Goal: Task Accomplishment & Management: Complete application form

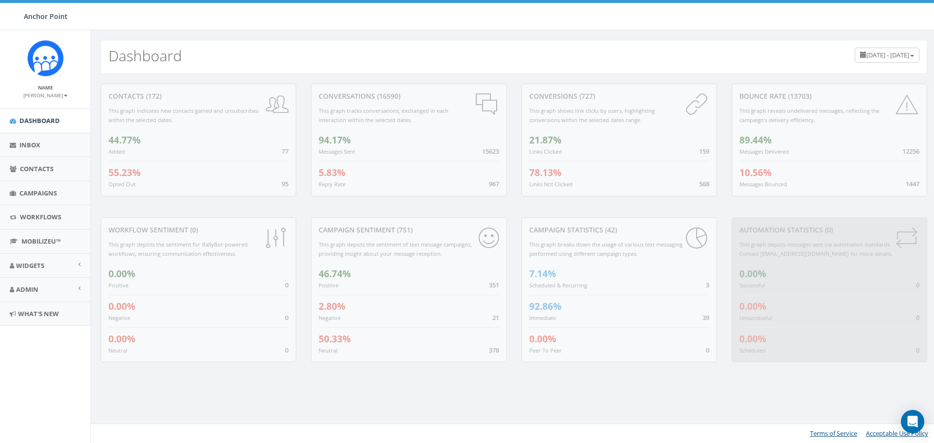
scroll to position [227, 0]
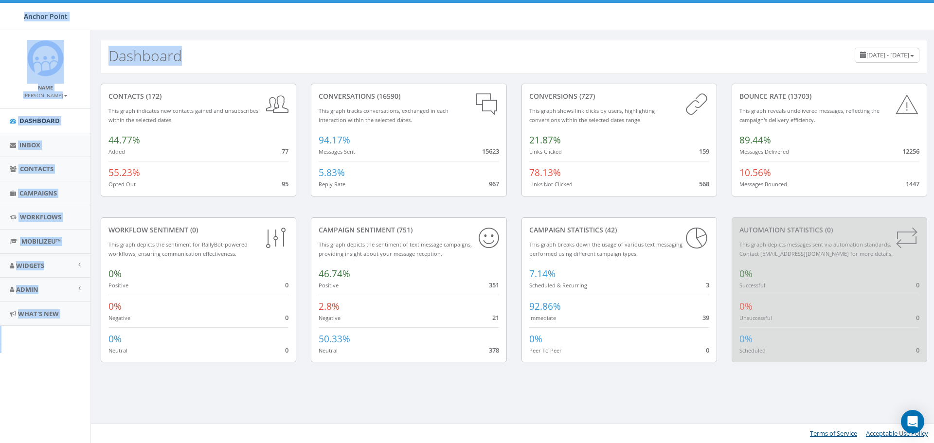
drag, startPoint x: 872, startPoint y: 0, endPoint x: 596, endPoint y: 32, distance: 277.7
type textarea "Anchor Point NAME Debbie Simmons DASHBOARD INBOX CONTACTS CAMPAIGNS WORKFLOWS M…"
click at [596, 32] on body "Anchor Point Anchor Point Profile Sign Out 3.29 % of Available Amount Used You …" at bounding box center [467, 221] width 934 height 443
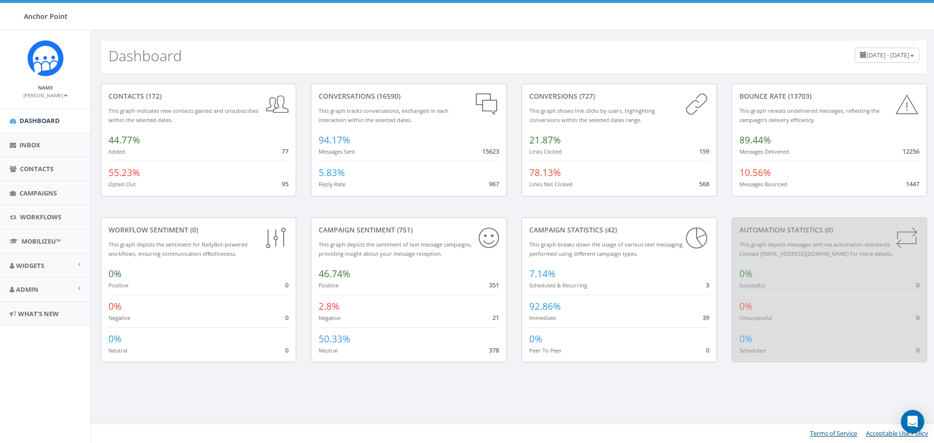
click at [184, 396] on div "Dashboard July 9, 2025 - October 7, 2025 contacts (172) This graph indicates ne…" at bounding box center [513, 236] width 846 height 413
click at [41, 190] on span "Campaigns" at bounding box center [37, 193] width 37 height 9
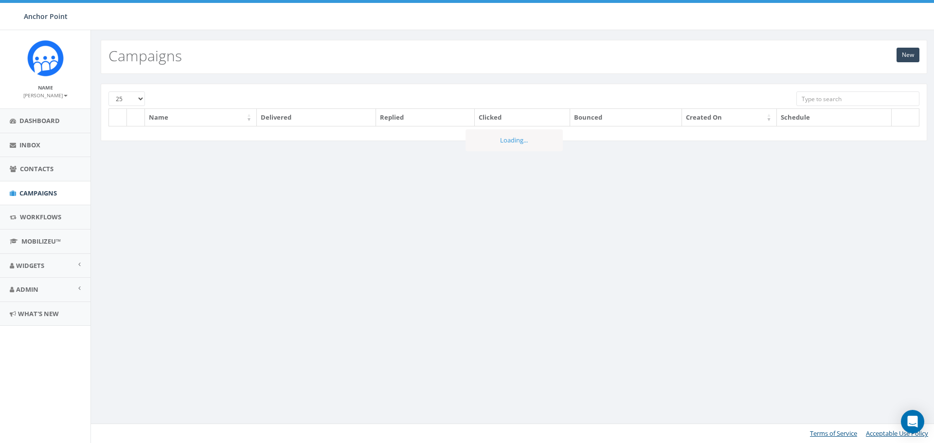
scroll to position [227, 0]
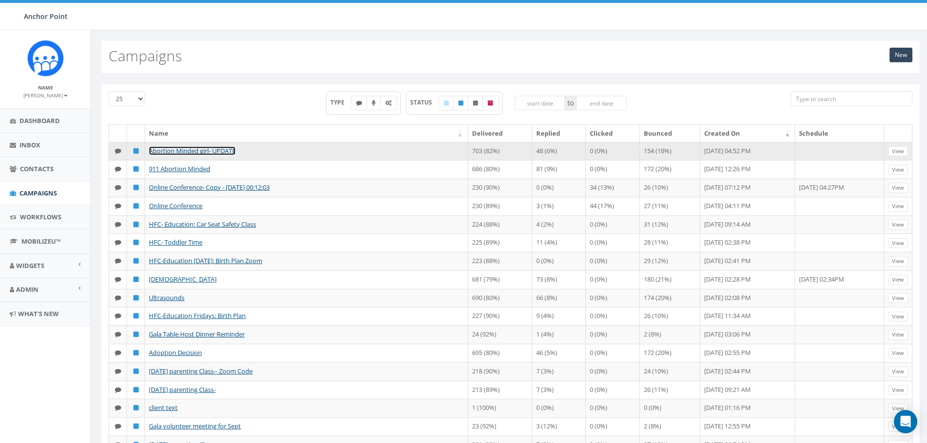
click at [179, 150] on link "Abortion Minded girl- UPDATE" at bounding box center [192, 150] width 87 height 9
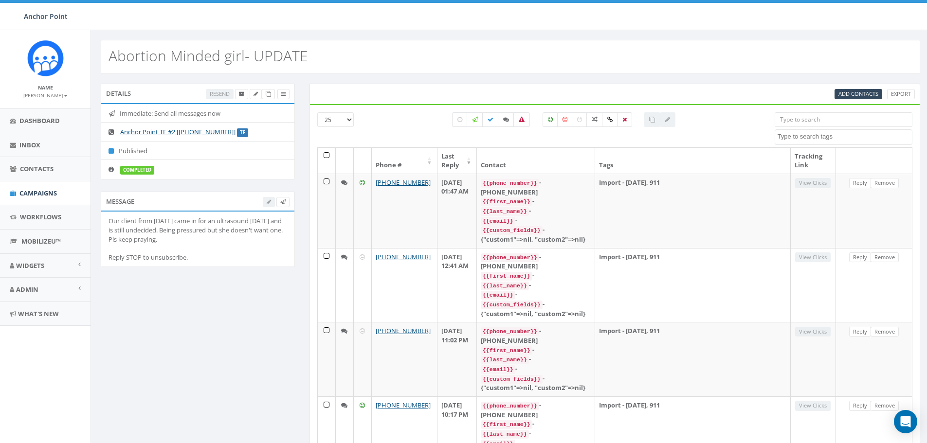
select select
click at [505, 119] on icon at bounding box center [506, 120] width 6 height 6
checkbox input "true"
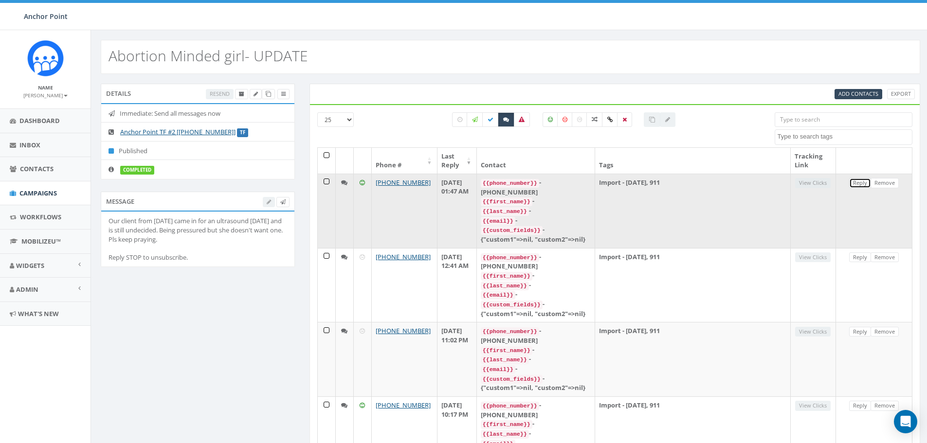
click at [858, 181] on link "Reply" at bounding box center [860, 183] width 22 height 10
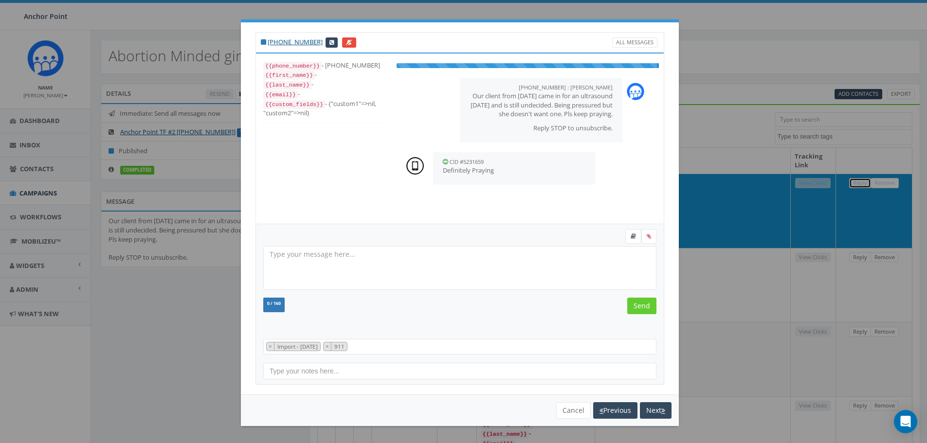
scroll to position [10, 0]
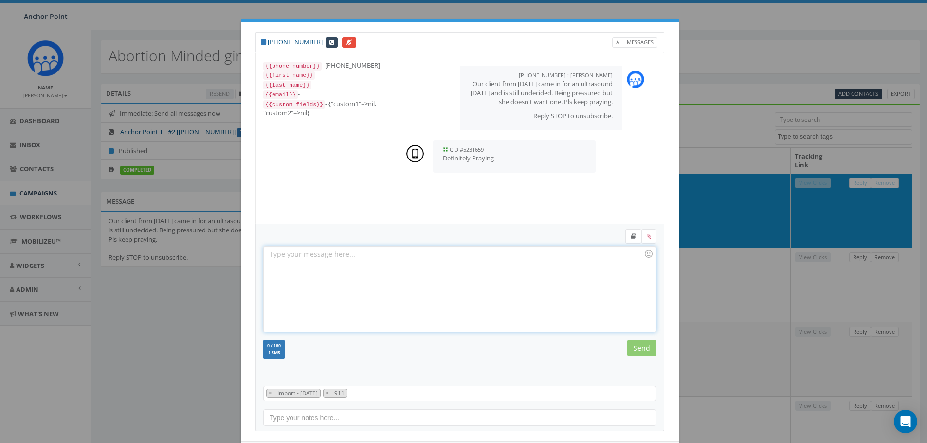
click at [419, 273] on div at bounding box center [460, 289] width 392 height 85
drag, startPoint x: 301, startPoint y: 258, endPoint x: 257, endPoint y: 250, distance: 44.6
click at [257, 250] on div "+1 361-434-9103 All Messages {{phone_number}} - +13614349103 {{first_name}} - {…" at bounding box center [460, 231] width 438 height 419
type textarea "Thank you"
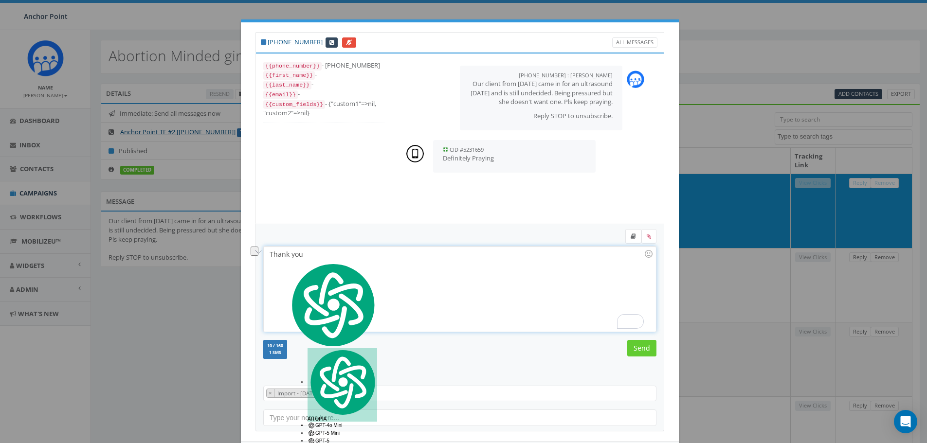
copy div "Thank you"
click at [637, 346] on input "Send" at bounding box center [641, 348] width 29 height 17
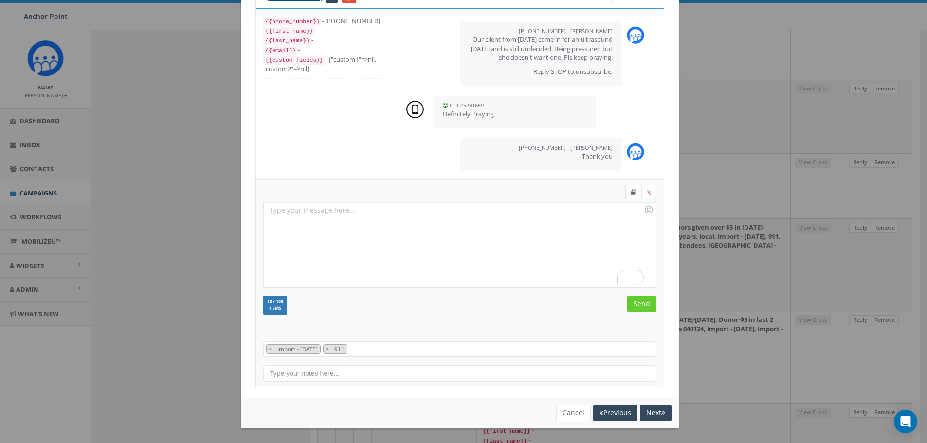
scroll to position [13, 0]
click at [654, 414] on button "Next" at bounding box center [656, 413] width 32 height 17
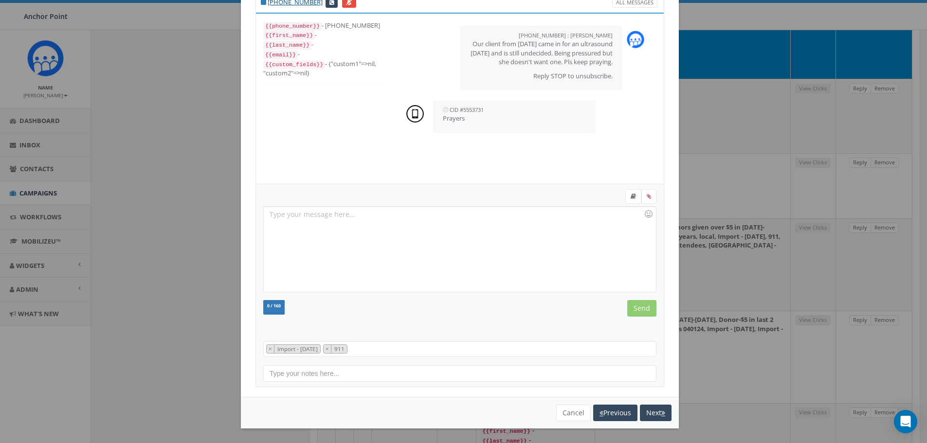
scroll to position [10, 0]
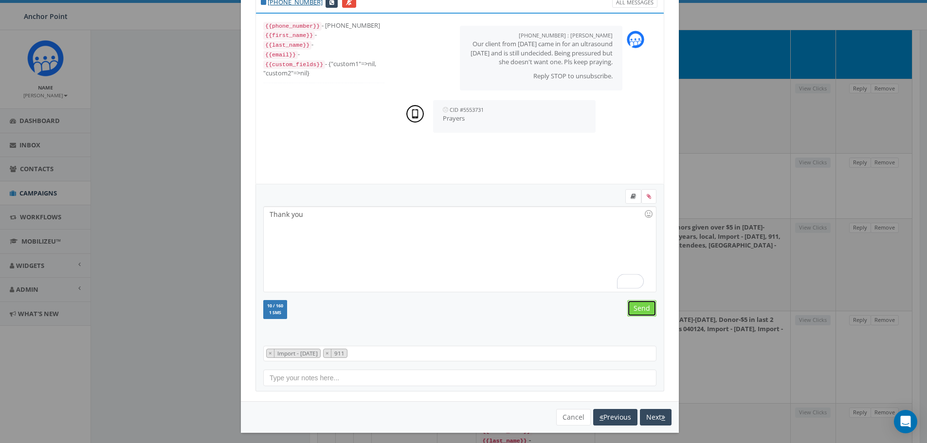
click at [638, 310] on input "Send" at bounding box center [641, 308] width 29 height 17
click at [651, 416] on button "Next" at bounding box center [656, 417] width 32 height 17
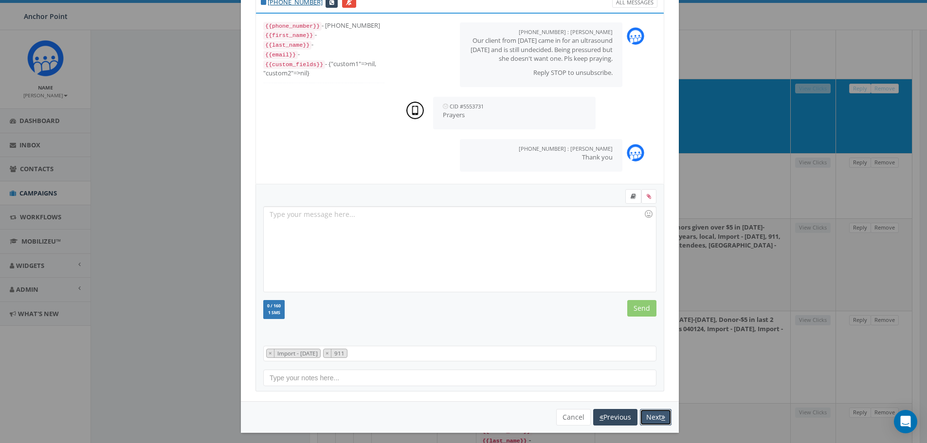
click at [649, 412] on button "Next" at bounding box center [656, 417] width 32 height 17
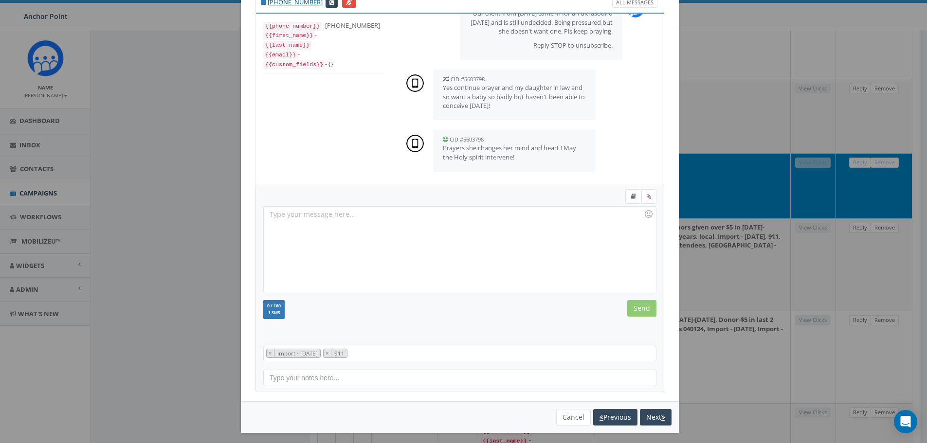
scroll to position [0, 0]
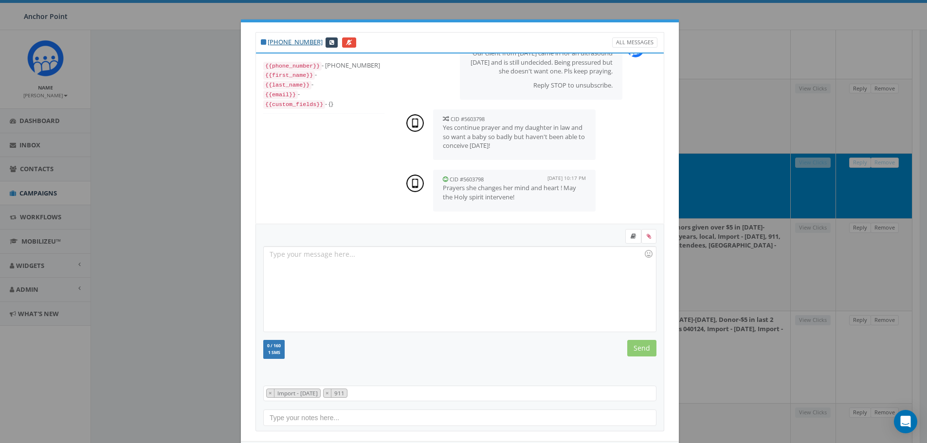
click at [460, 194] on p "Prayers she changes her mind and heart ! May the Holy spirit intervene!" at bounding box center [514, 192] width 143 height 18
click at [443, 179] on icon at bounding box center [445, 179] width 5 height 6
click at [538, 197] on p "Prayers she changes her mind and heart ! May the Holy spirit intervene!" at bounding box center [514, 192] width 143 height 18
drag, startPoint x: 538, startPoint y: 197, endPoint x: 509, endPoint y: 235, distance: 48.0
click at [509, 235] on div at bounding box center [460, 237] width 408 height 17
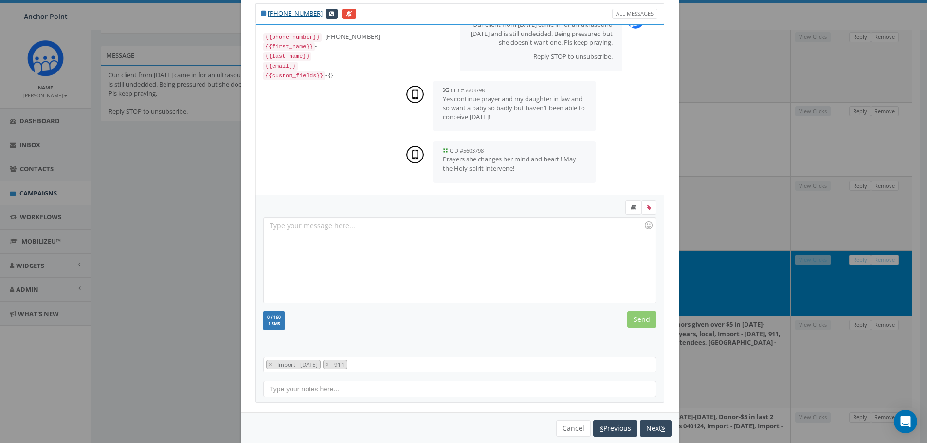
scroll to position [44, 0]
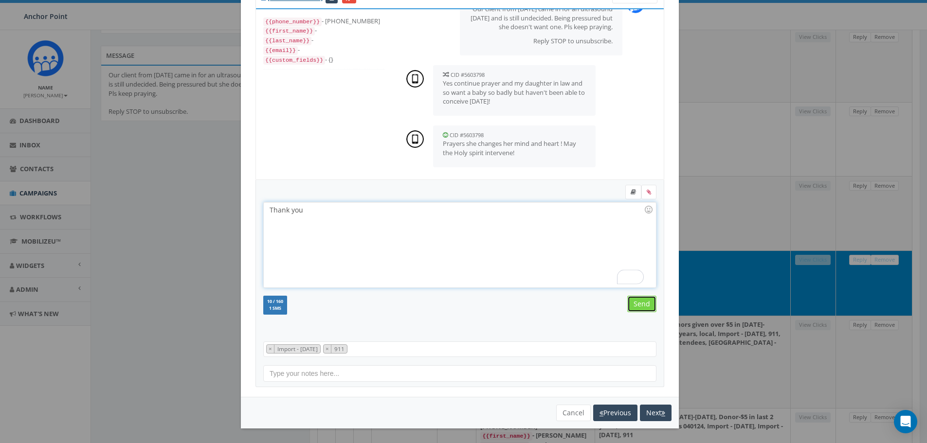
click at [641, 301] on input "Send" at bounding box center [641, 304] width 29 height 17
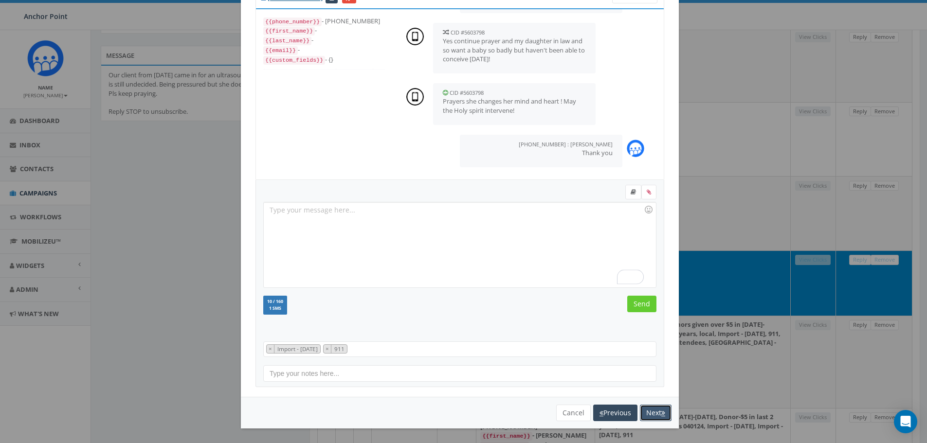
click at [651, 412] on button "Next" at bounding box center [656, 413] width 32 height 17
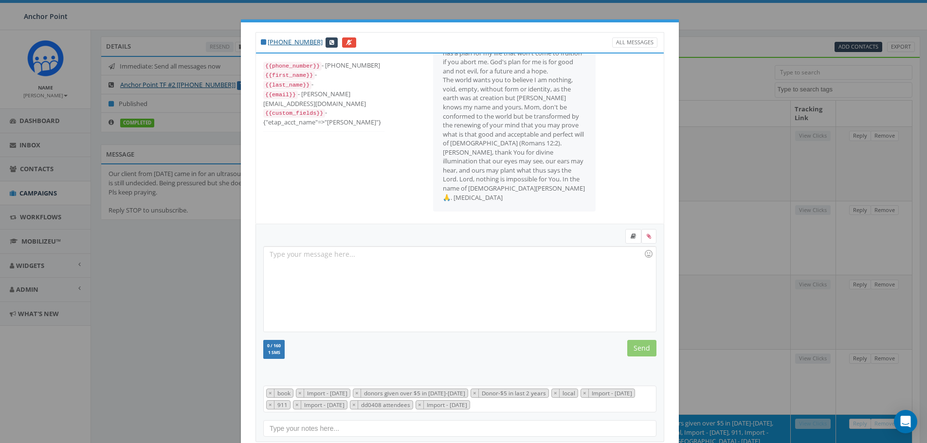
scroll to position [0, 0]
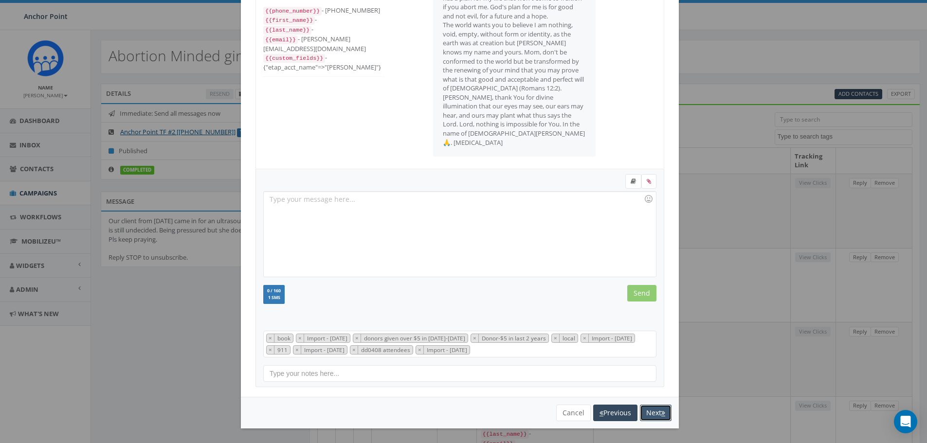
click at [654, 412] on button "Next" at bounding box center [656, 413] width 32 height 17
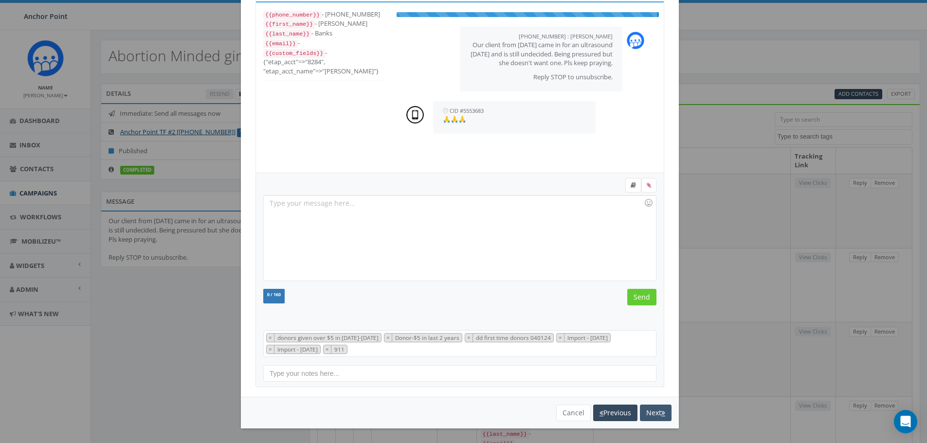
scroll to position [49, 0]
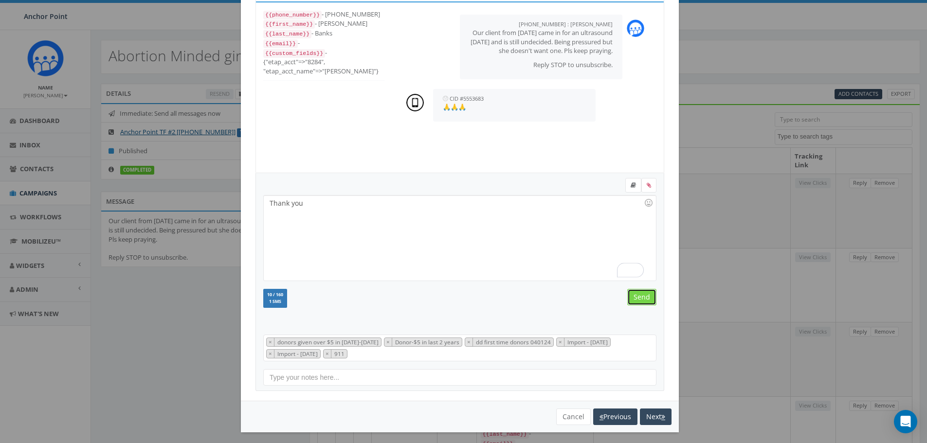
click at [630, 294] on input "Send" at bounding box center [641, 297] width 29 height 17
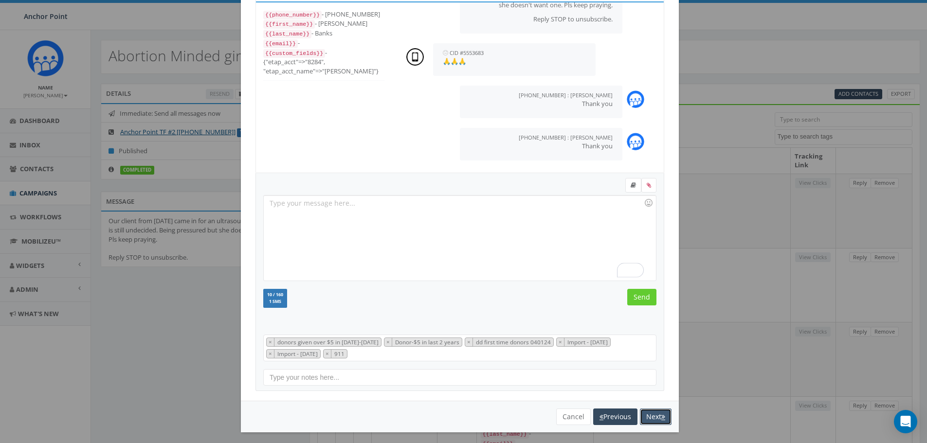
click at [651, 419] on button "Next" at bounding box center [656, 417] width 32 height 17
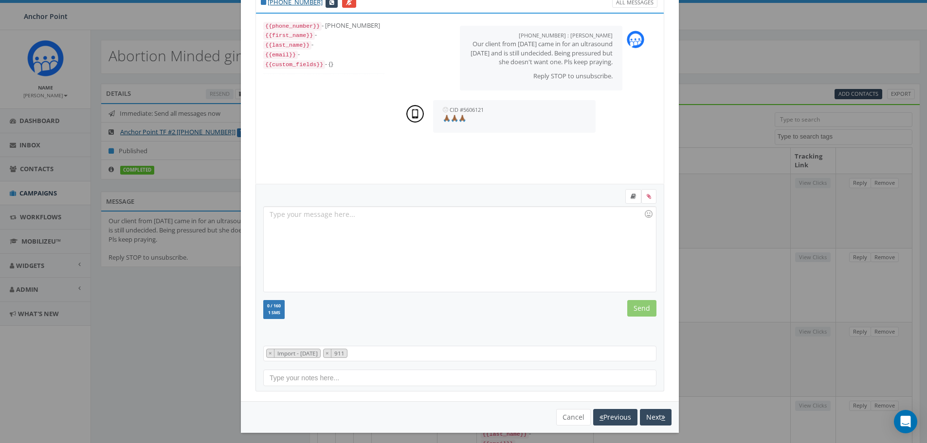
scroll to position [10, 0]
click at [651, 418] on button "Next" at bounding box center [656, 417] width 32 height 17
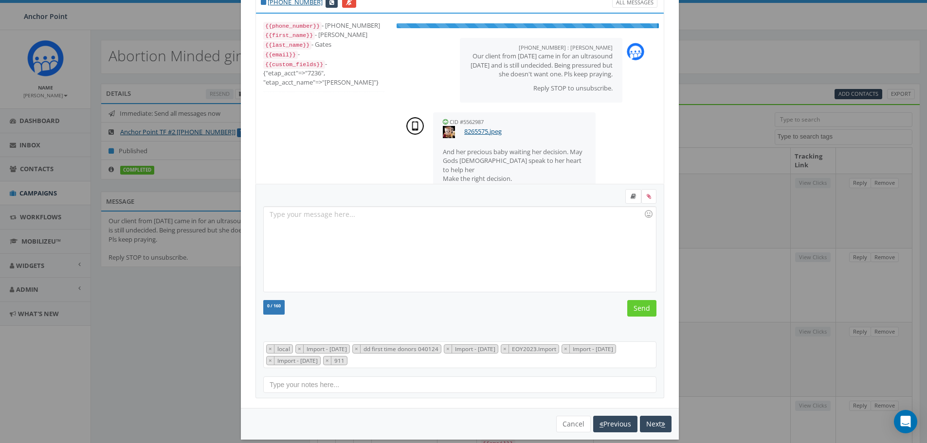
scroll to position [68, 0]
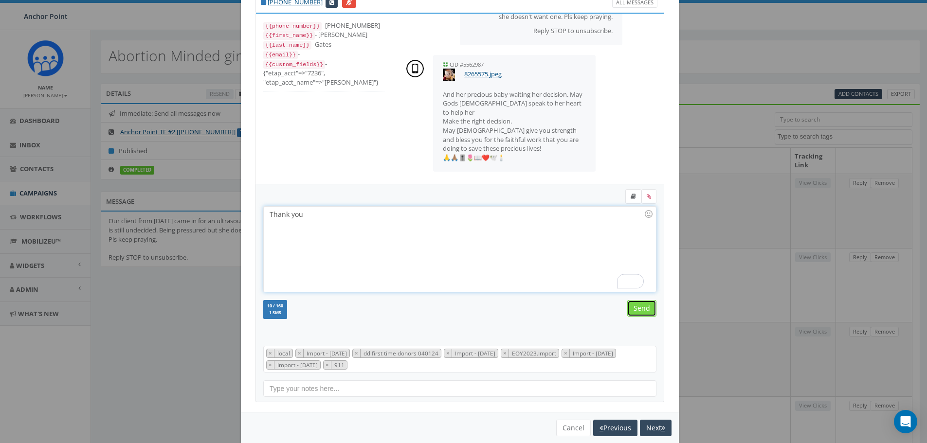
click at [637, 310] on input "Send" at bounding box center [641, 308] width 29 height 17
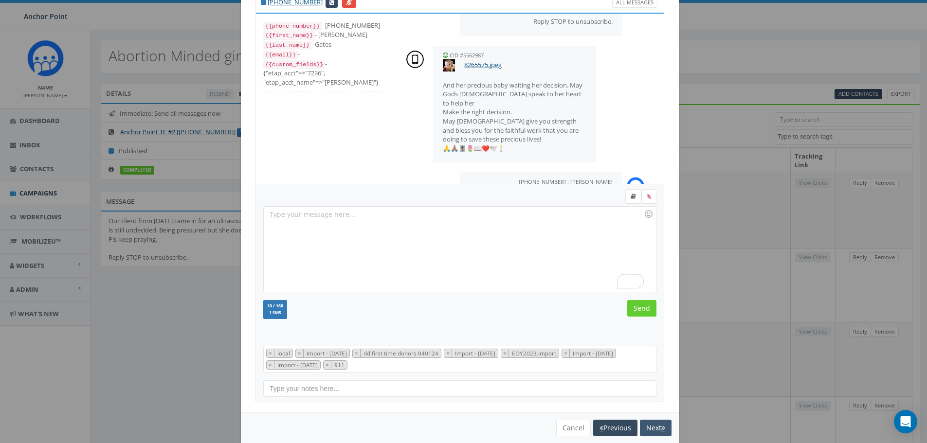
scroll to position [97, 0]
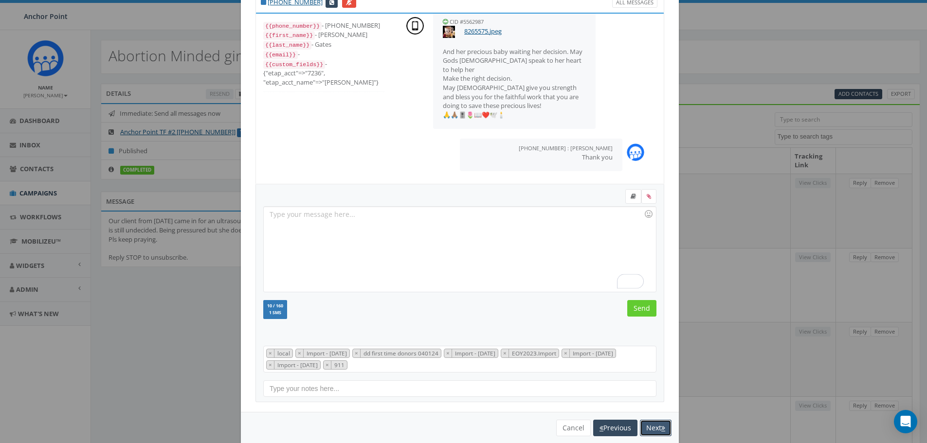
click at [649, 427] on button "Next" at bounding box center [656, 428] width 32 height 17
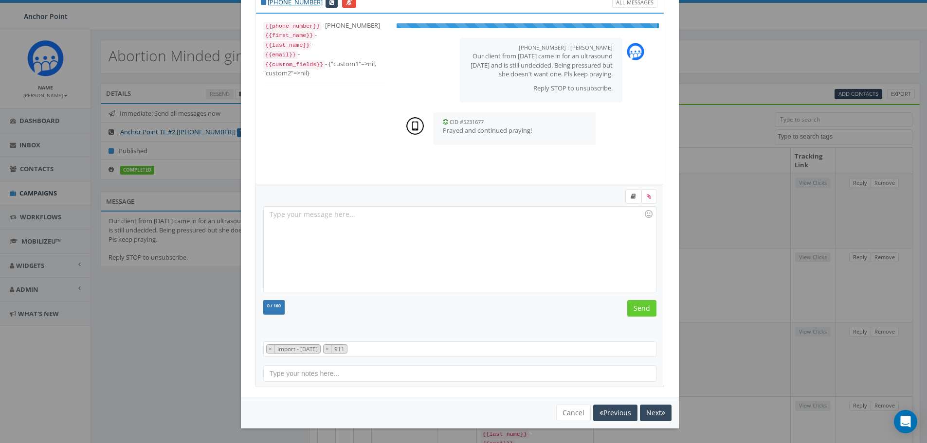
scroll to position [10, 0]
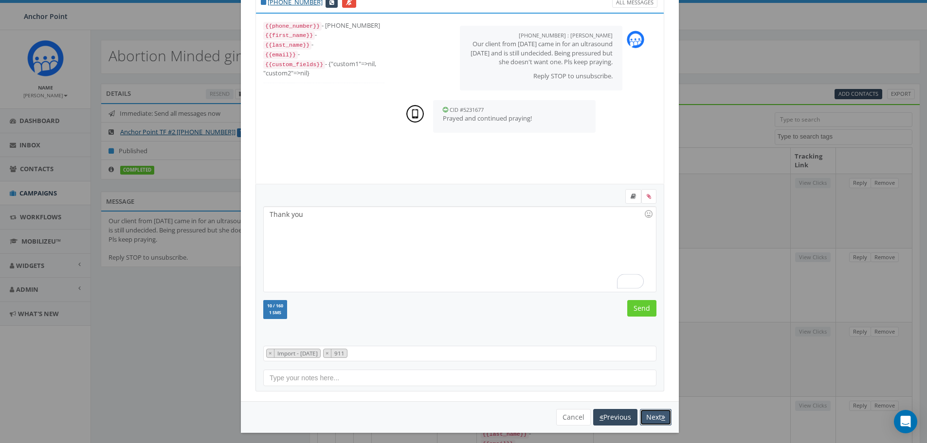
click at [654, 419] on button "Next" at bounding box center [656, 417] width 32 height 17
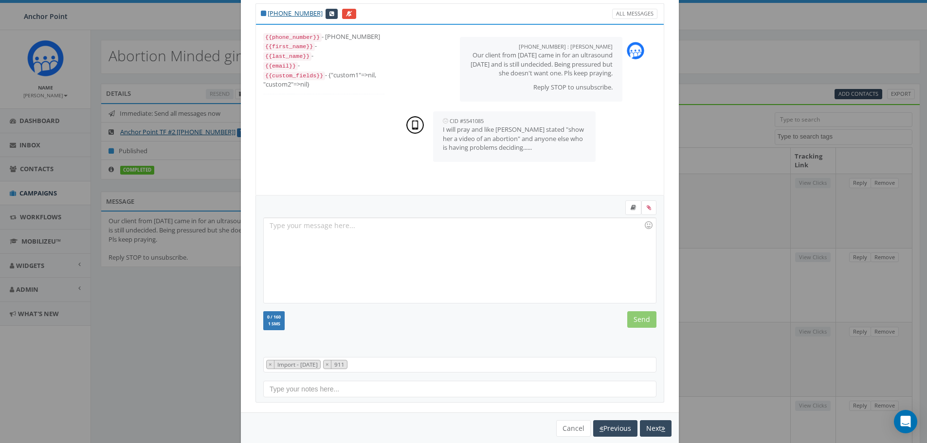
scroll to position [44, 0]
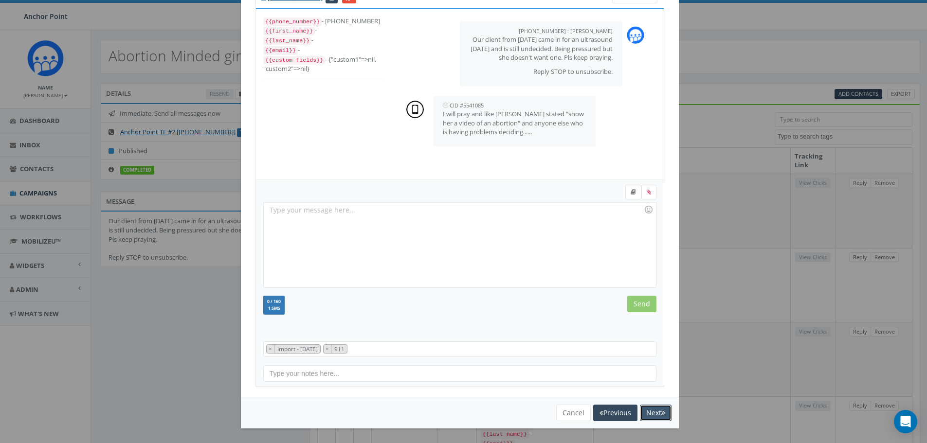
click at [661, 412] on icon "button" at bounding box center [663, 413] width 4 height 7
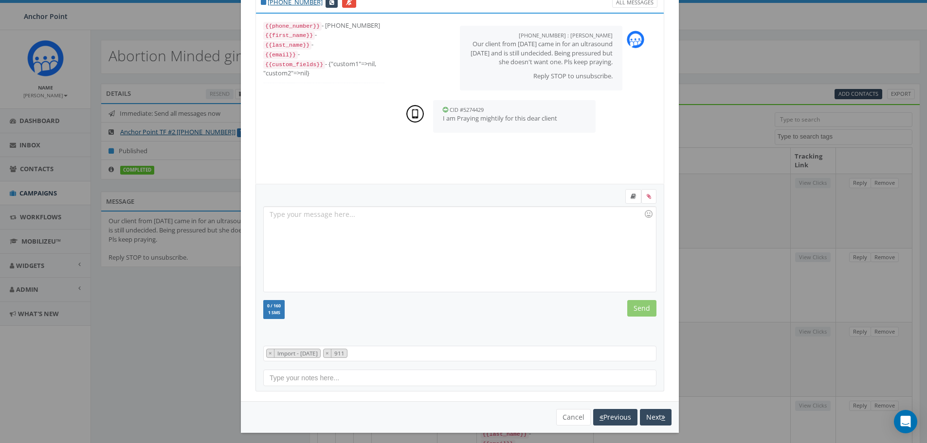
scroll to position [10, 0]
click at [637, 310] on input "Send" at bounding box center [641, 308] width 29 height 17
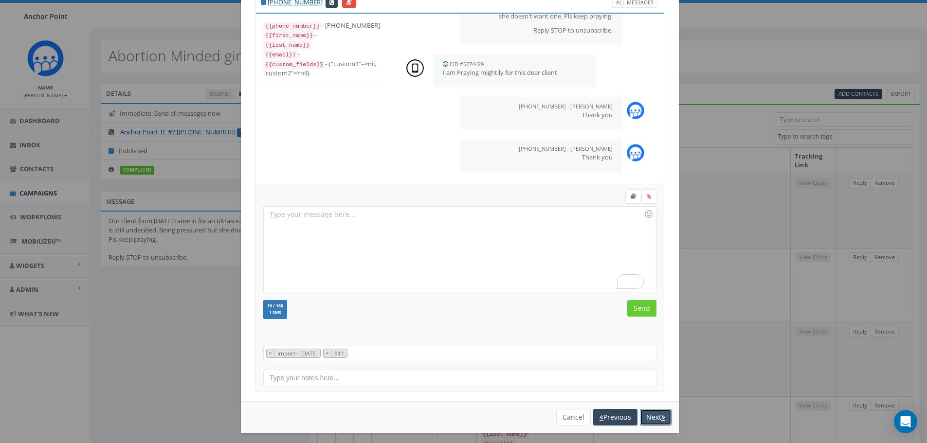
click at [651, 415] on button "Next" at bounding box center [656, 417] width 32 height 17
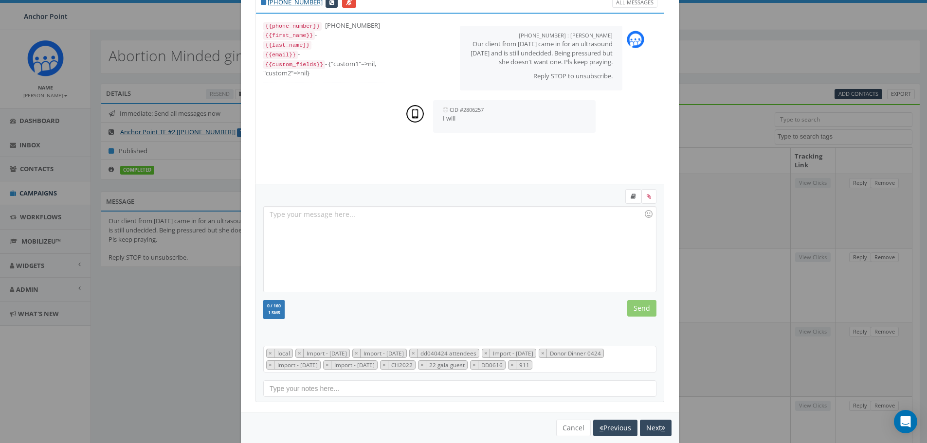
scroll to position [107, 0]
click at [652, 430] on button "Next" at bounding box center [656, 428] width 32 height 17
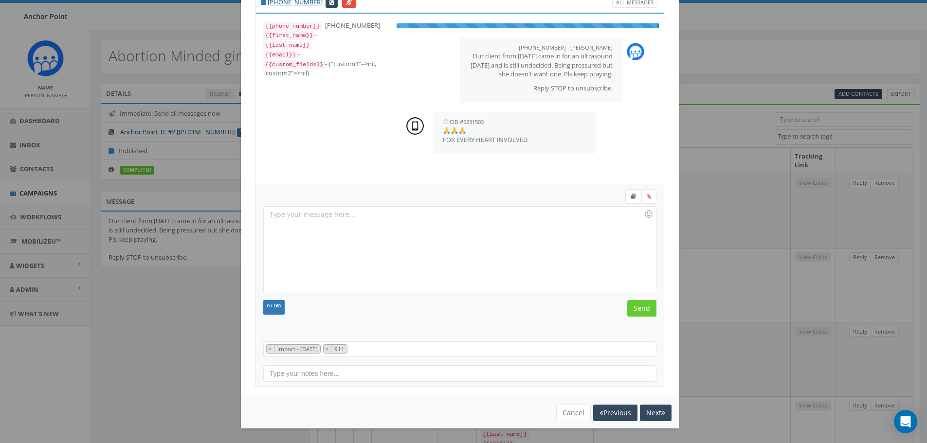
scroll to position [10, 0]
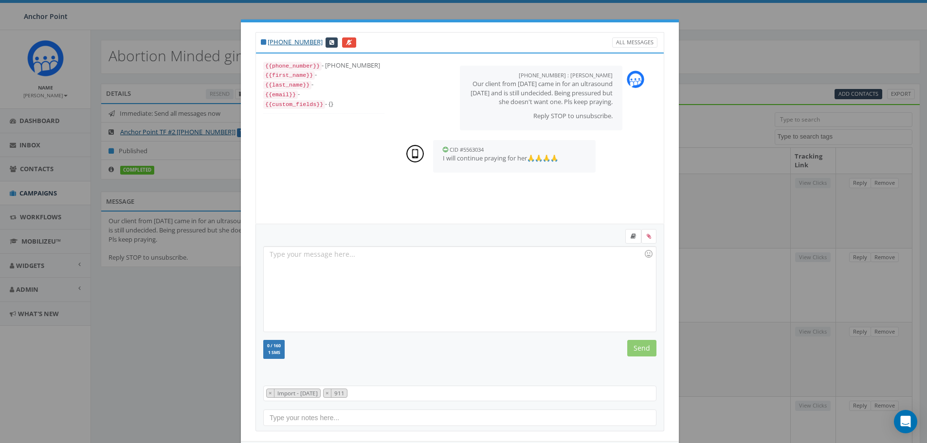
select select
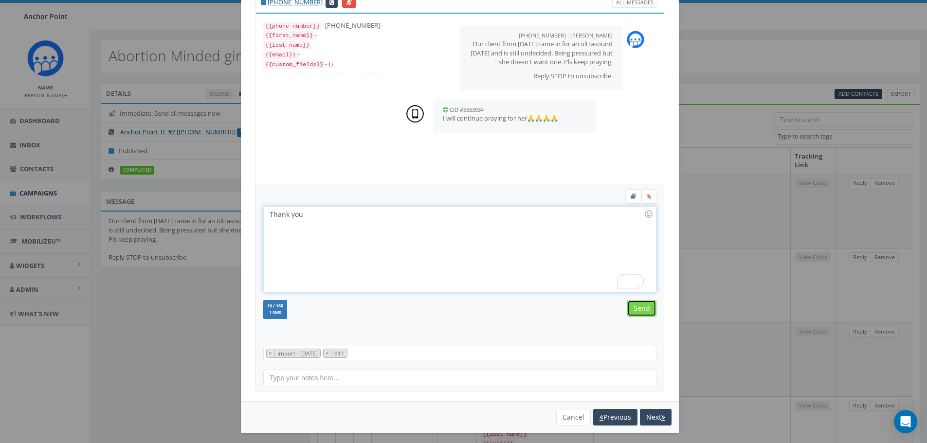
click at [636, 304] on input "Send" at bounding box center [641, 308] width 29 height 17
click at [652, 418] on button "Next" at bounding box center [656, 417] width 32 height 17
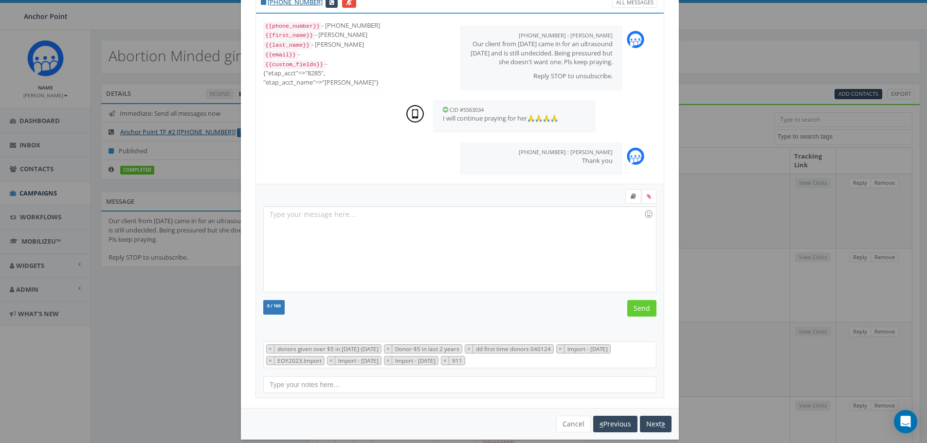
scroll to position [0, 0]
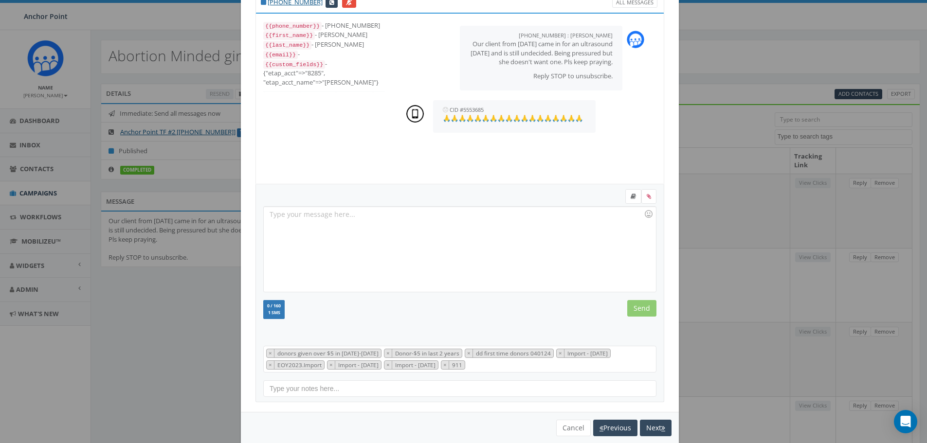
click at [653, 417] on div "You cannot attach more than one file! Please remove the old file and continue t…" at bounding box center [460, 428] width 438 height 32
click at [652, 429] on button "Next" at bounding box center [656, 428] width 32 height 17
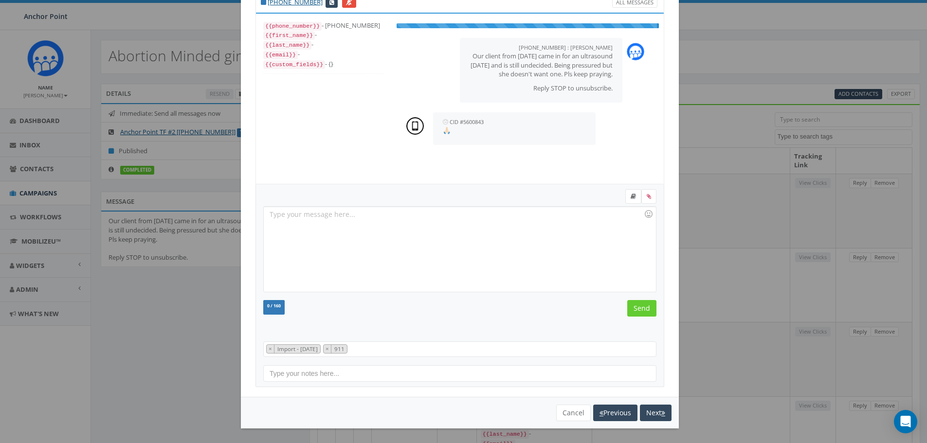
scroll to position [10, 0]
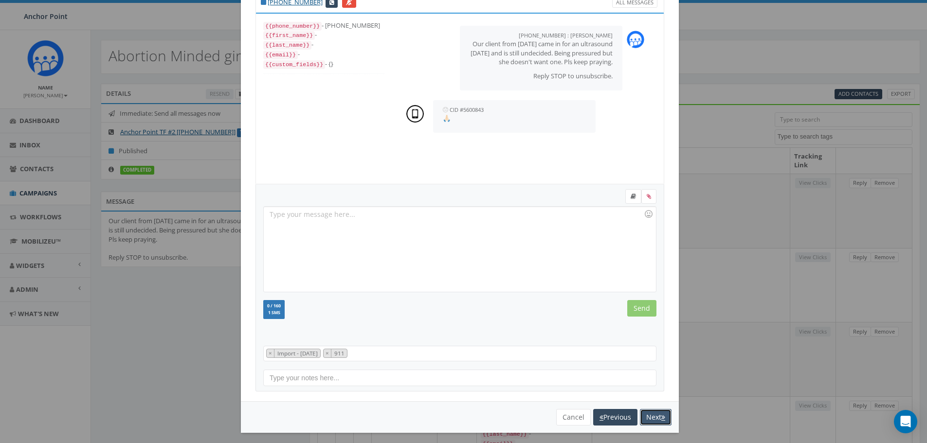
click at [649, 418] on button "Next" at bounding box center [656, 417] width 32 height 17
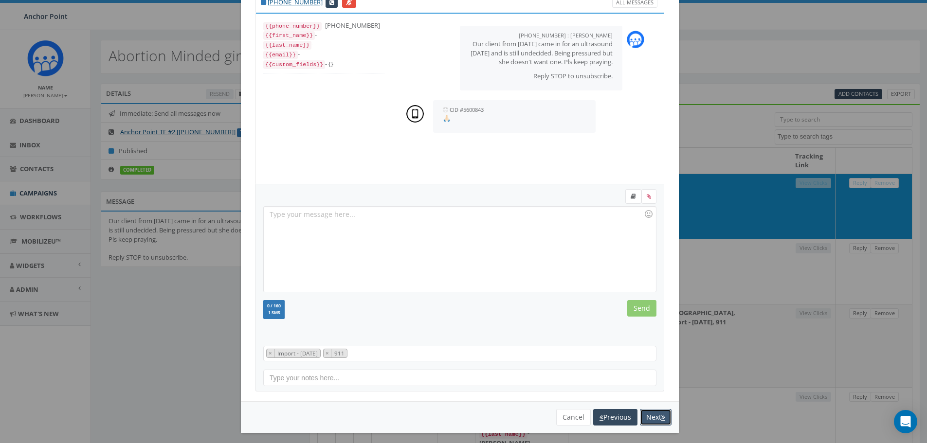
click at [649, 417] on button "Next" at bounding box center [656, 417] width 32 height 17
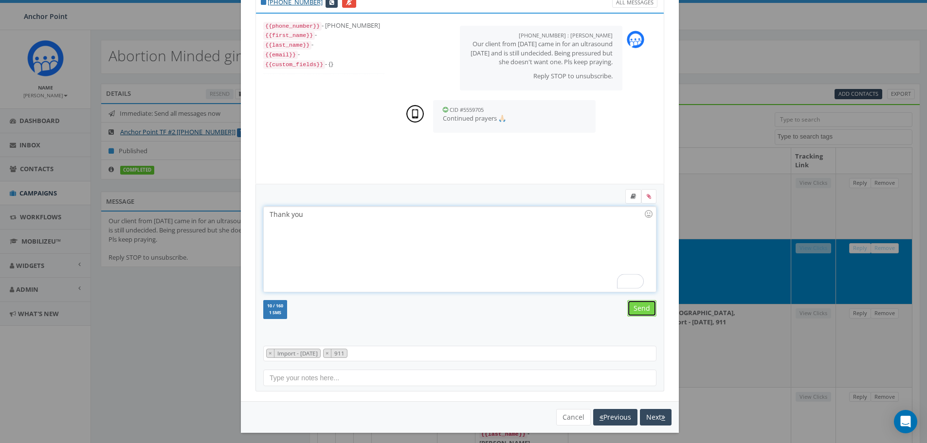
click at [637, 309] on input "Send" at bounding box center [641, 308] width 29 height 17
click at [653, 419] on button "Next" at bounding box center [656, 417] width 32 height 17
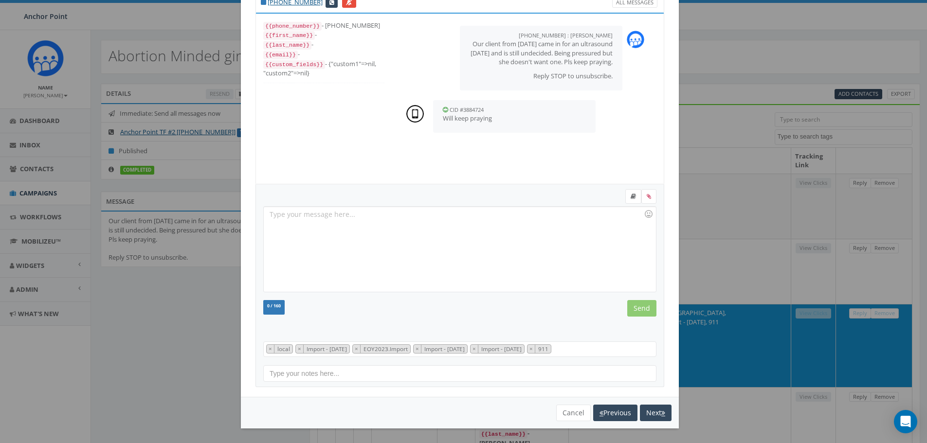
scroll to position [49, 0]
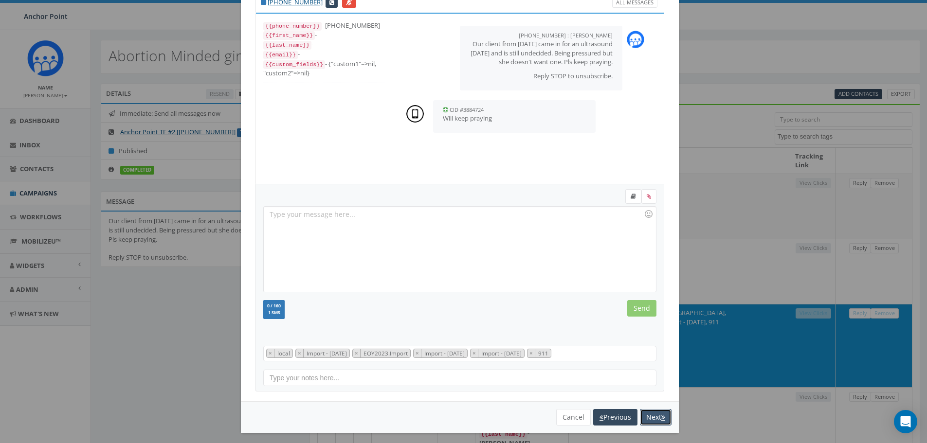
click at [653, 416] on button "Next" at bounding box center [656, 417] width 32 height 17
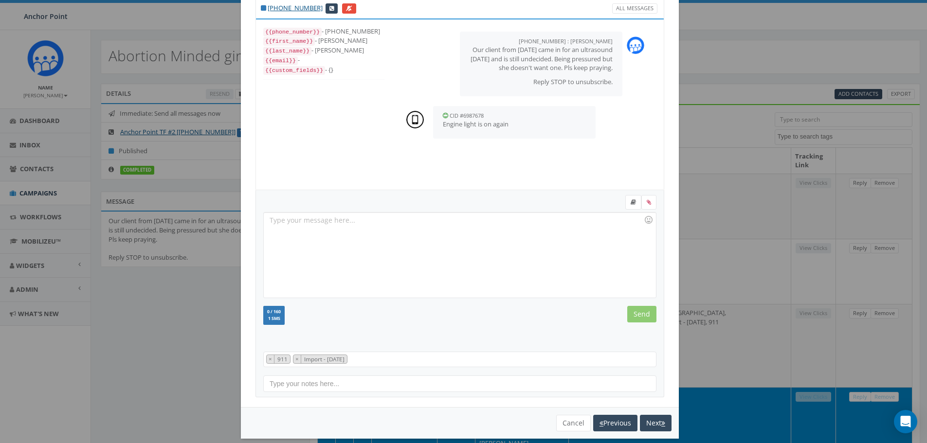
scroll to position [44, 0]
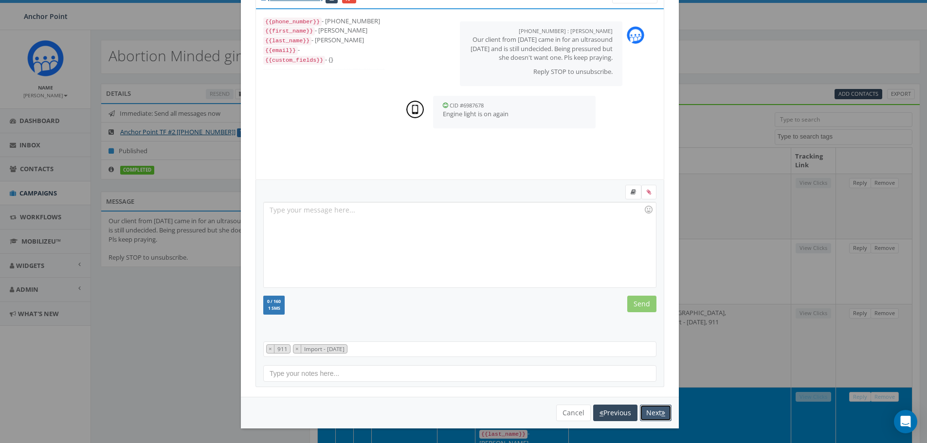
click at [646, 413] on button "Next" at bounding box center [656, 413] width 32 height 17
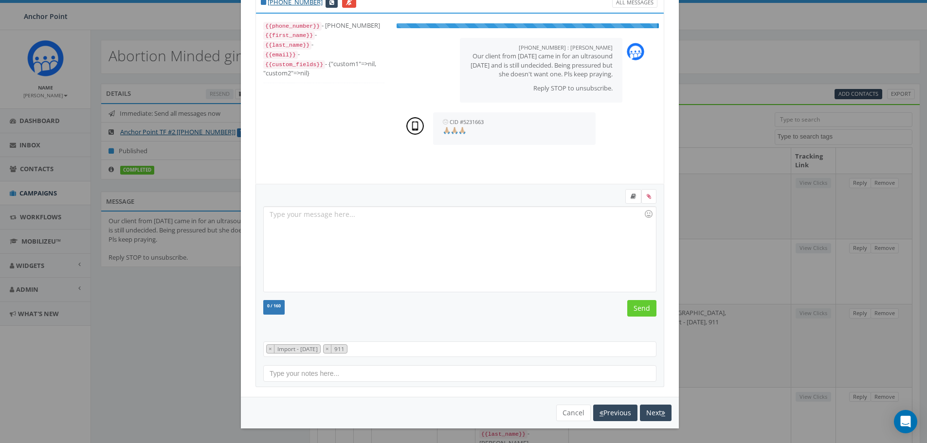
scroll to position [10, 0]
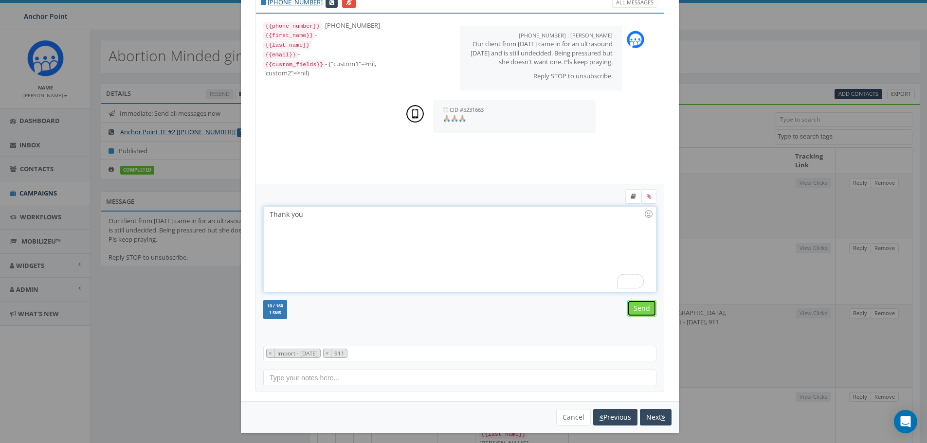
click at [642, 306] on input "Send" at bounding box center [641, 308] width 29 height 17
click at [651, 419] on button "Next" at bounding box center [656, 417] width 32 height 17
click at [366, 224] on div "To enrich screen reader interactions, please activate Accessibility in Grammarl…" at bounding box center [460, 249] width 392 height 85
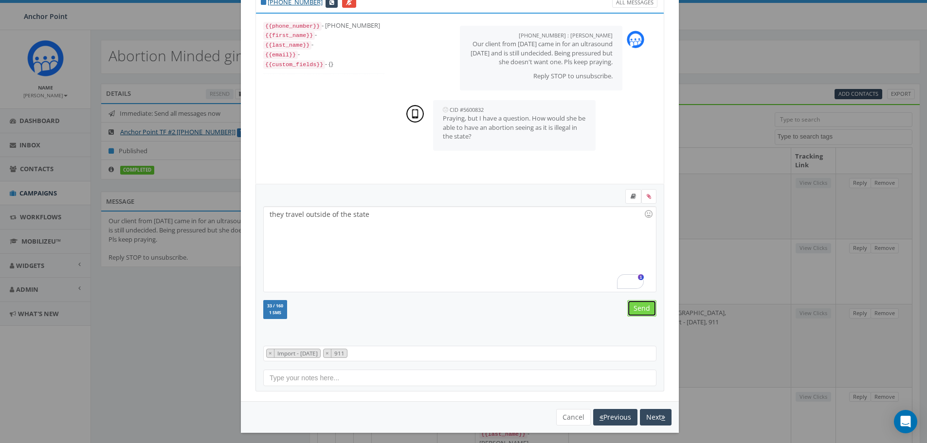
click at [646, 310] on input "Send" at bounding box center [641, 308] width 29 height 17
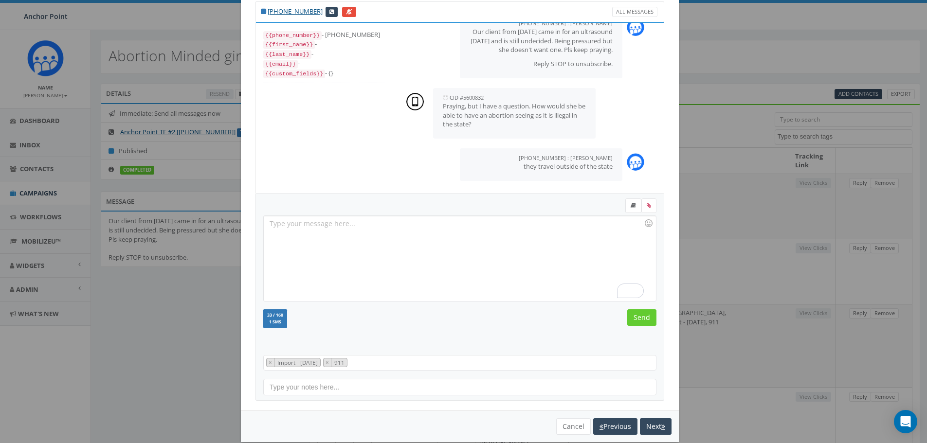
scroll to position [44, 0]
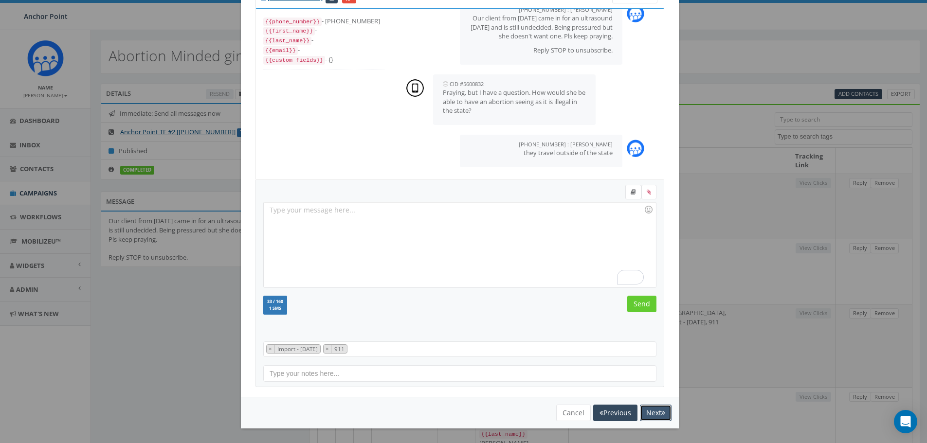
click at [655, 417] on button "Next" at bounding box center [656, 413] width 32 height 17
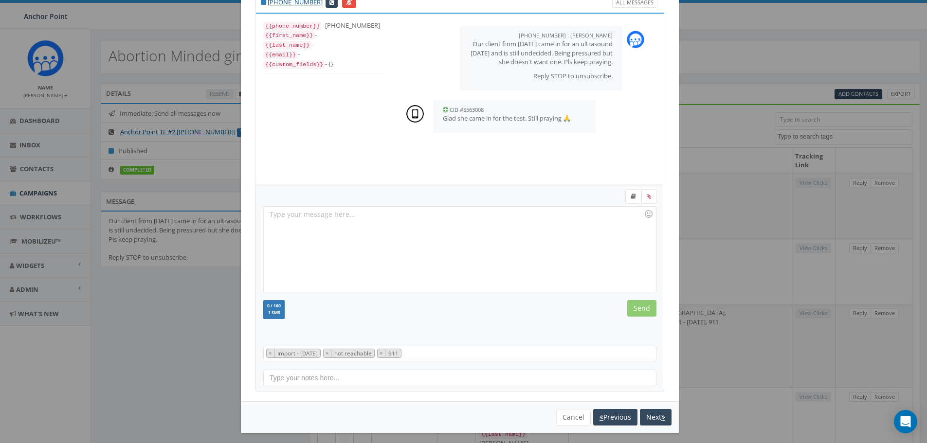
scroll to position [19, 0]
click at [636, 309] on input "Send" at bounding box center [641, 308] width 29 height 17
click at [651, 416] on button "Next" at bounding box center [656, 417] width 32 height 17
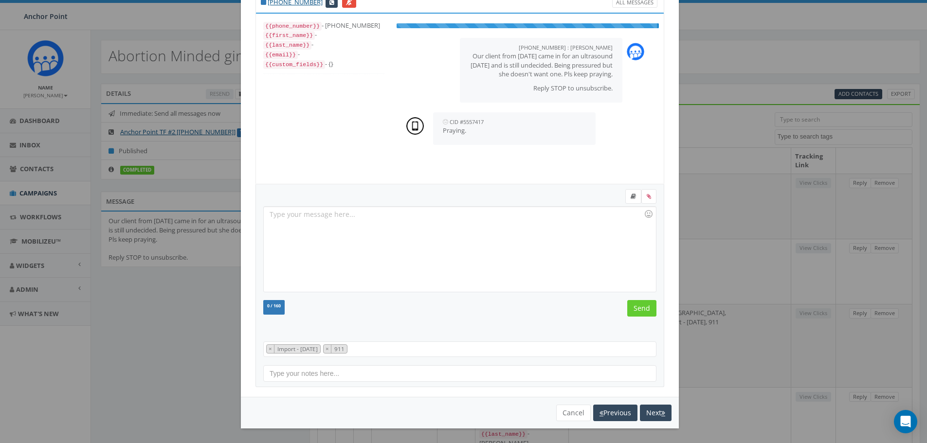
scroll to position [10, 0]
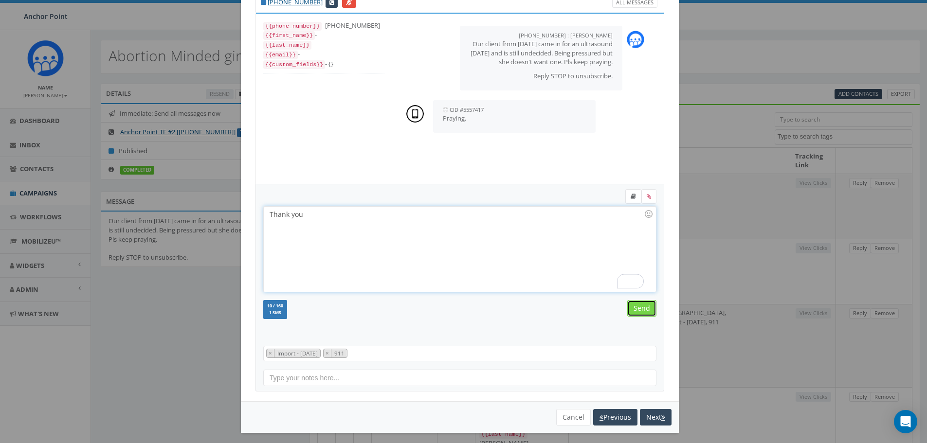
click at [638, 306] on input "Send" at bounding box center [641, 308] width 29 height 17
click at [652, 413] on button "Next" at bounding box center [656, 417] width 32 height 17
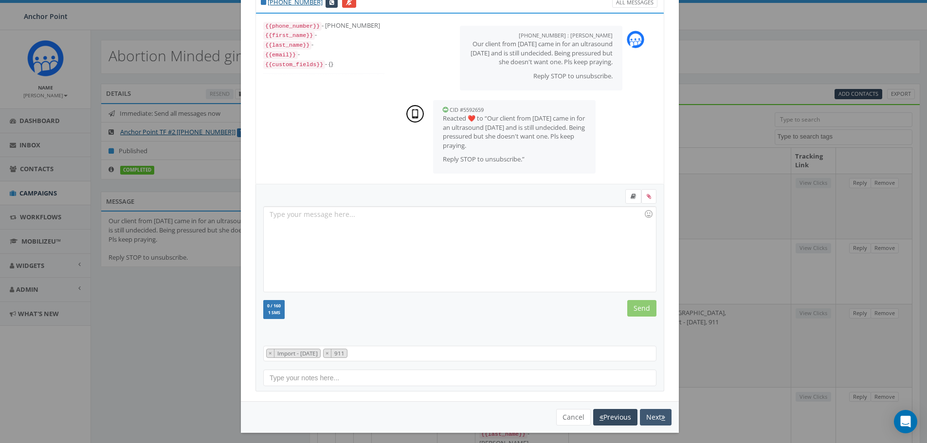
scroll to position [11, 0]
click at [650, 417] on button "Next" at bounding box center [656, 417] width 32 height 17
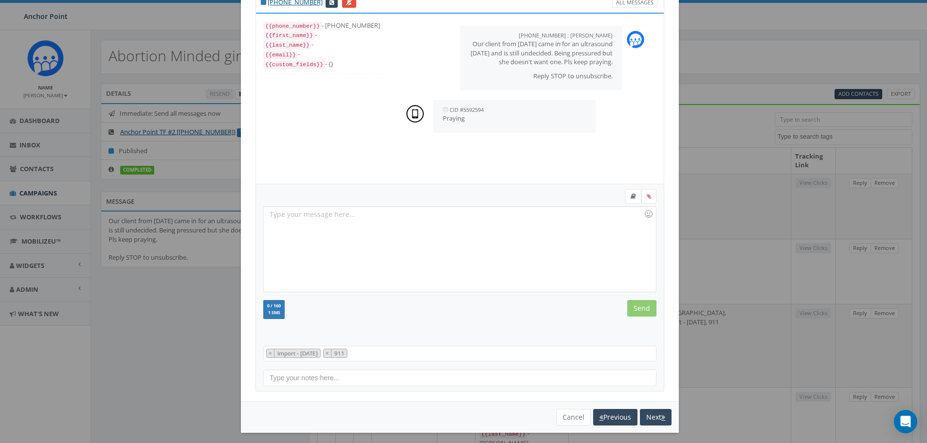
scroll to position [10, 0]
click at [638, 305] on input "Send" at bounding box center [641, 308] width 29 height 17
click at [654, 417] on button "Next" at bounding box center [656, 417] width 32 height 17
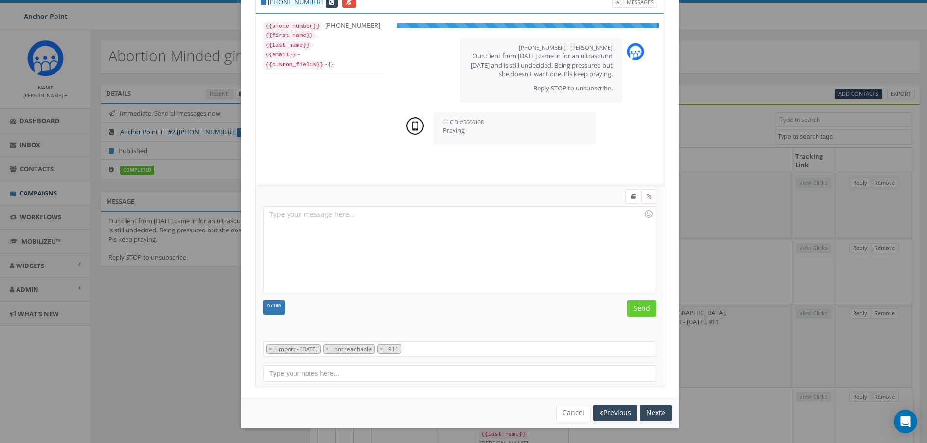
scroll to position [19, 0]
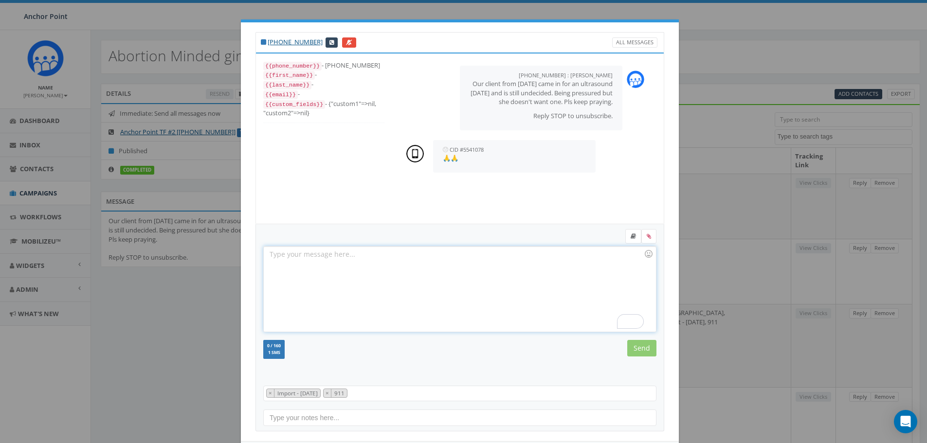
select select
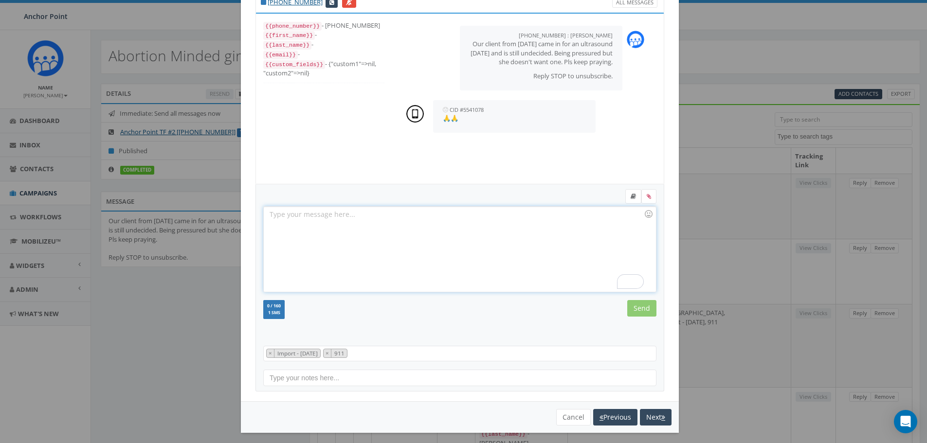
scroll to position [227, 0]
click at [640, 305] on input "Send" at bounding box center [641, 308] width 29 height 17
click at [651, 416] on button "Next" at bounding box center [656, 417] width 32 height 17
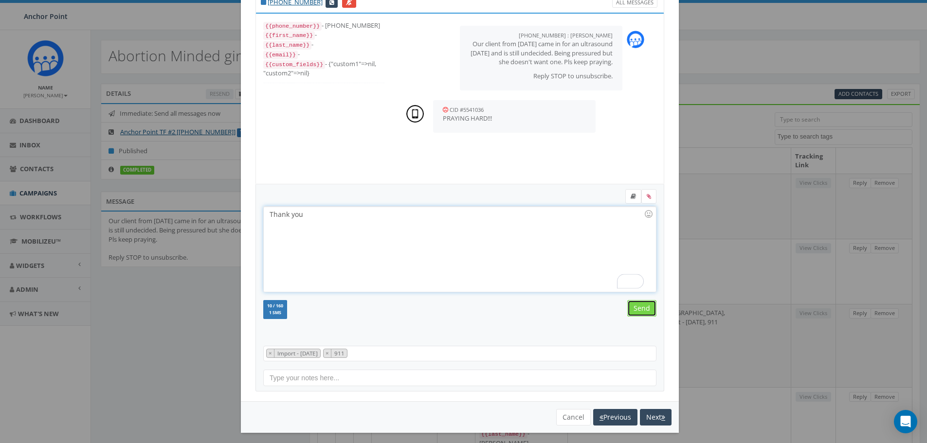
drag, startPoint x: 637, startPoint y: 306, endPoint x: 641, endPoint y: 313, distance: 8.3
click at [637, 305] on input "Send" at bounding box center [641, 308] width 29 height 17
click at [655, 418] on button "Next" at bounding box center [656, 417] width 32 height 17
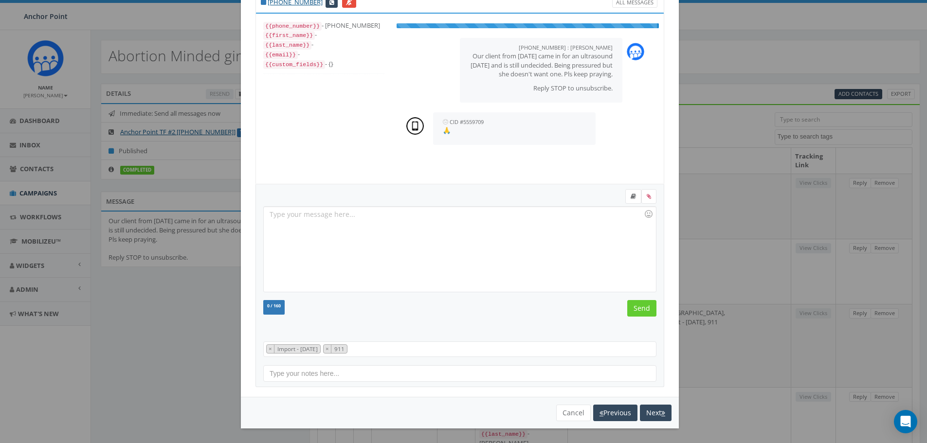
scroll to position [10, 0]
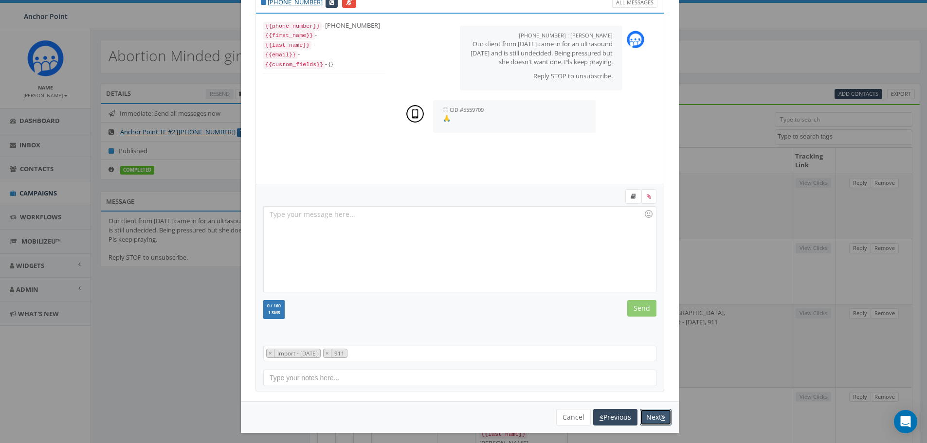
click at [655, 418] on button "Next" at bounding box center [656, 417] width 32 height 17
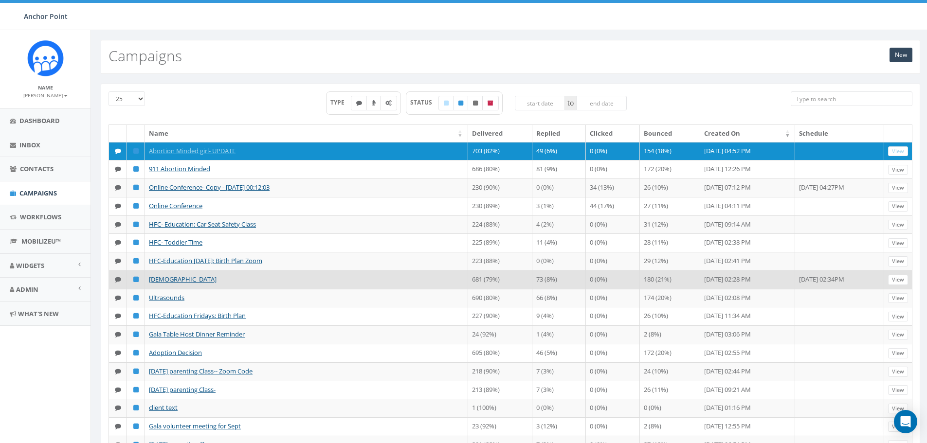
scroll to position [227, 0]
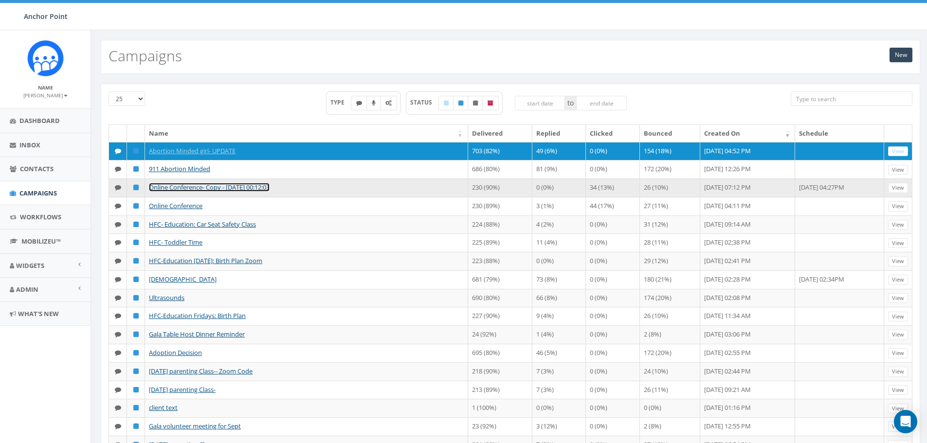
click at [194, 184] on link "Online Conference- Copy - [DATE] 00:12:03" at bounding box center [209, 187] width 121 height 9
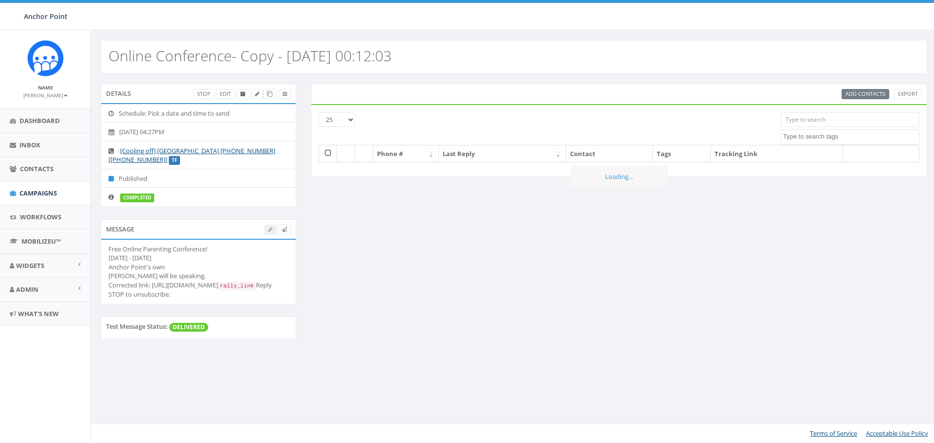
select select
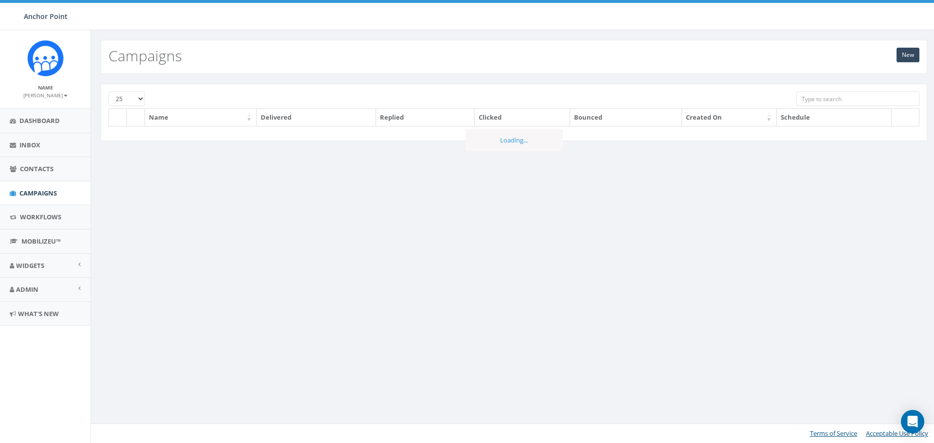
scroll to position [227, 0]
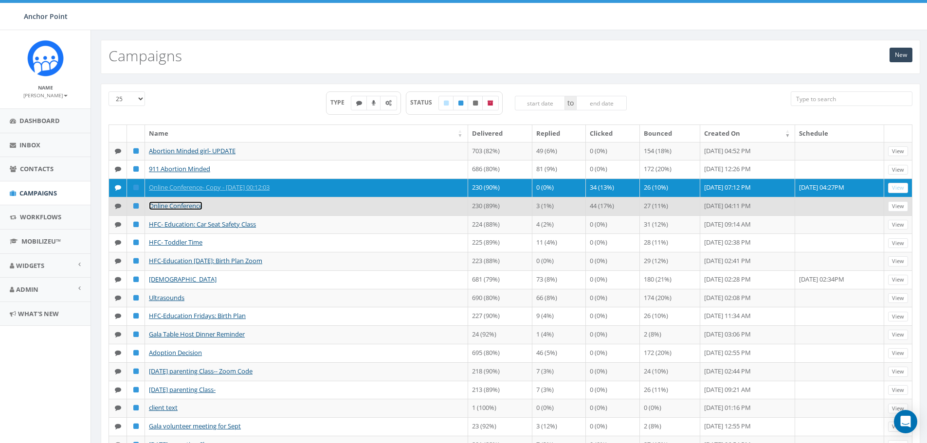
click at [172, 204] on link "Online Conference" at bounding box center [176, 205] width 54 height 9
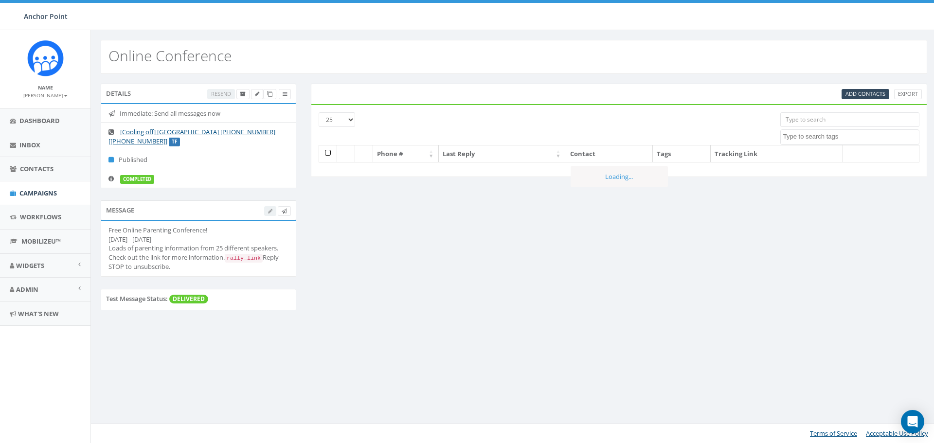
select select
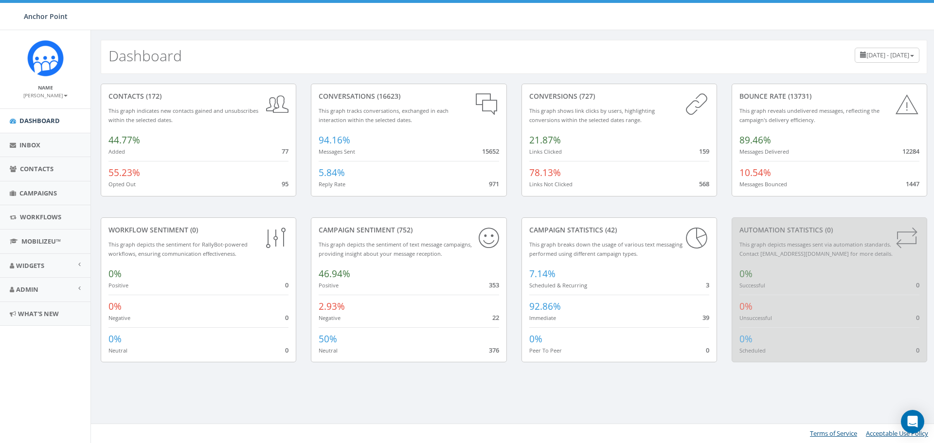
scroll to position [227, 0]
click at [36, 192] on span "Campaigns" at bounding box center [37, 193] width 37 height 9
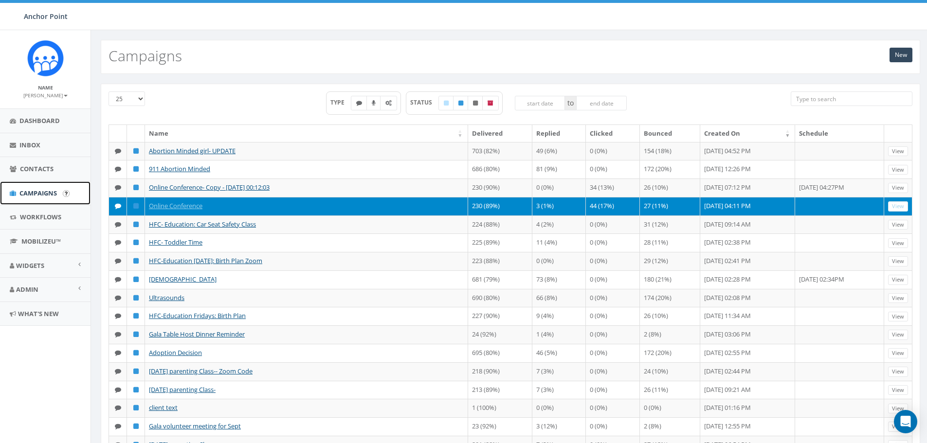
click at [32, 192] on span "Campaigns" at bounding box center [37, 193] width 37 height 9
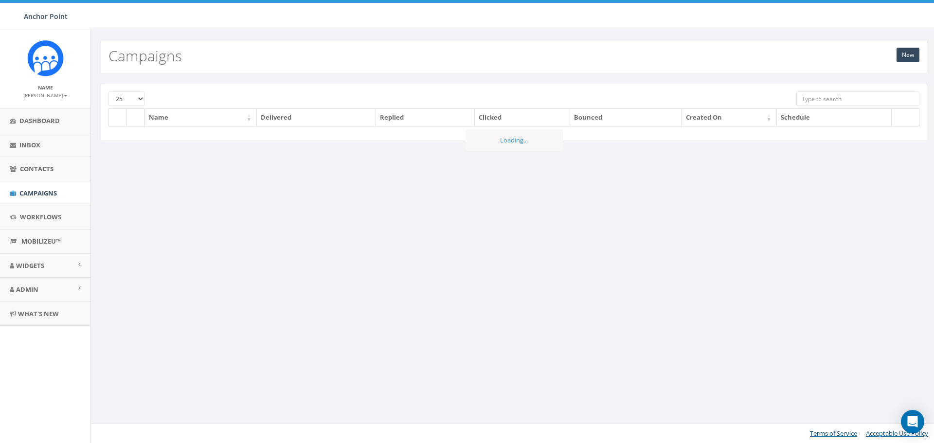
scroll to position [227, 0]
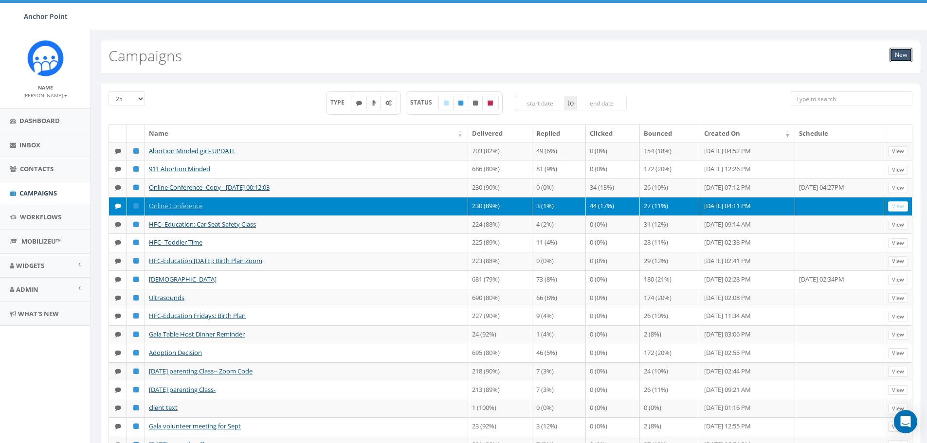
click at [899, 52] on link "New" at bounding box center [900, 55] width 23 height 15
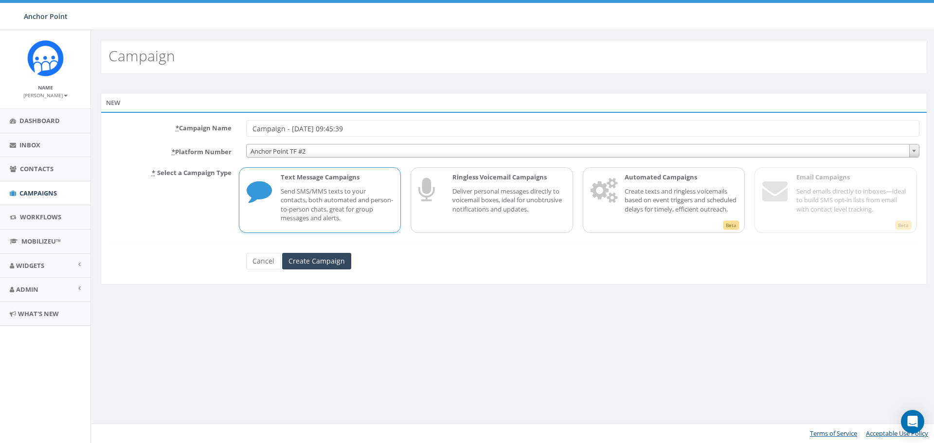
scroll to position [227, 0]
drag, startPoint x: 330, startPoint y: 121, endPoint x: 195, endPoint y: 113, distance: 135.9
click at [202, 116] on div "* Campaign Name Campaign - [DATE] 09:45:39 * Platform Number Anchor Point TF #2…" at bounding box center [514, 198] width 826 height 173
type input "Gala Prayer"
click at [305, 147] on span "Anchor Point TF #2" at bounding box center [583, 151] width 672 height 14
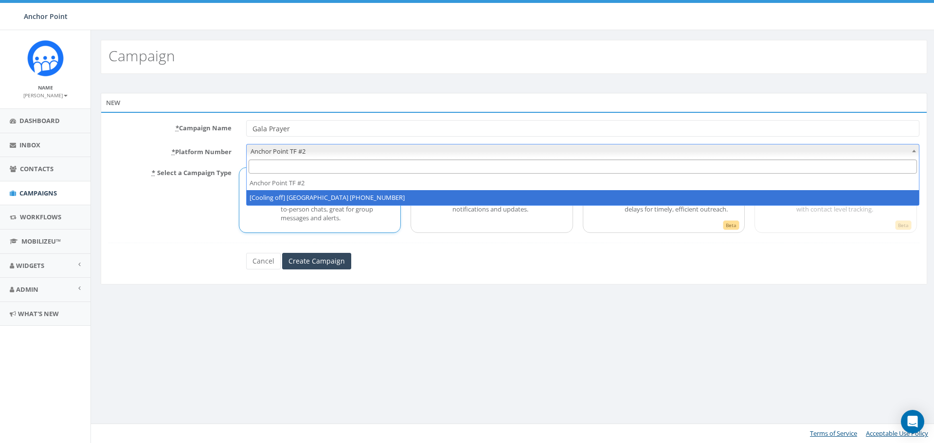
select select "2317893"
click at [336, 149] on span "[Cooling off] Anchor Point 844-630-1221" at bounding box center [583, 151] width 672 height 14
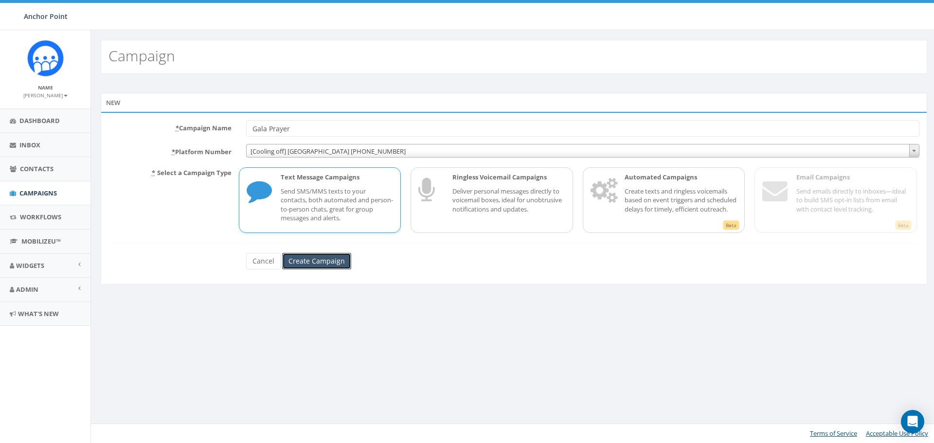
click at [318, 261] on input "Create Campaign" at bounding box center [316, 261] width 69 height 17
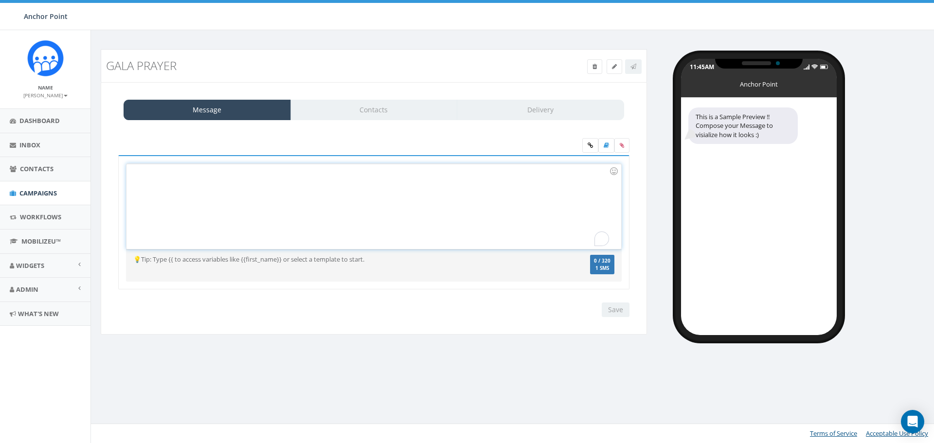
click at [314, 176] on div "To enrich screen reader interactions, please activate Accessibility in Grammarl…" at bounding box center [373, 206] width 494 height 85
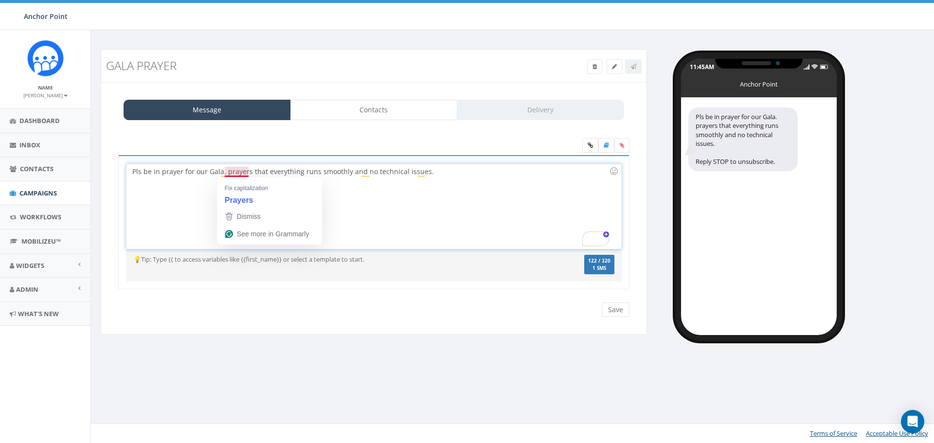
click at [244, 175] on div "Pls be in prayer for our Gala. prayers that everything runs smoothly and no tec…" at bounding box center [373, 206] width 494 height 85
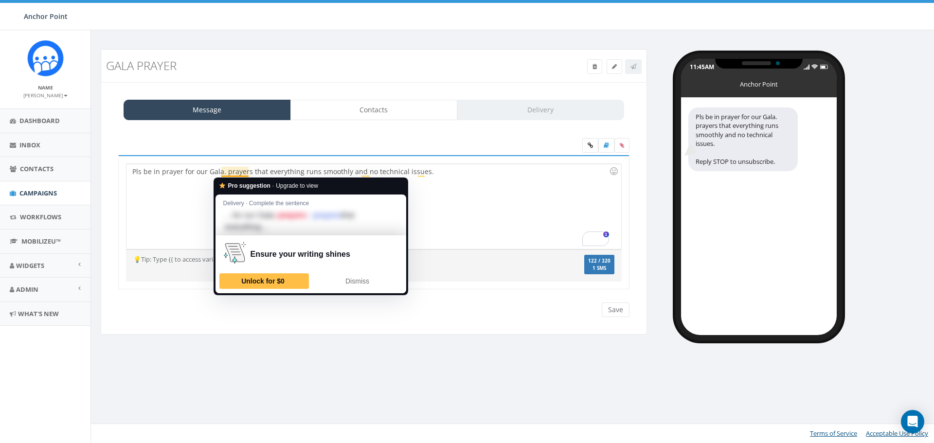
click at [232, 173] on div "Pls be in prayer for our Gala. prayers that everything runs smoothly and no tec…" at bounding box center [373, 206] width 494 height 85
click at [178, 191] on div "Pls be in prayer for our Gala. prayers that everything runs smoothly and no tec…" at bounding box center [373, 206] width 494 height 85
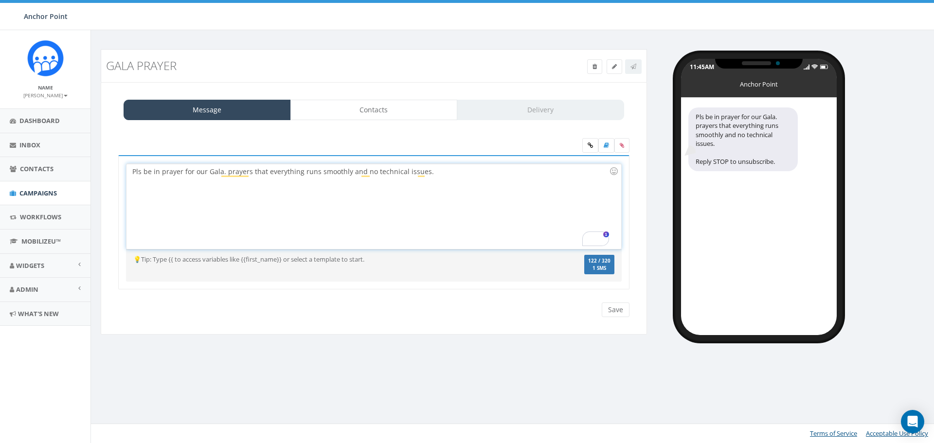
click at [228, 170] on div "Pls be in prayer for our Gala. prayers that everything runs smoothly and no tec…" at bounding box center [373, 206] width 494 height 85
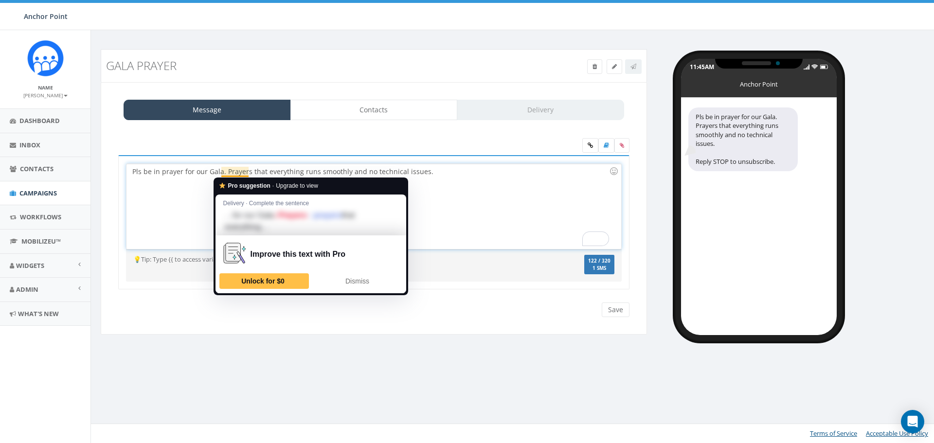
click at [448, 237] on div "Pls be in prayer for our Gala. Prayers that everything runs smoothly and no tec…" at bounding box center [373, 206] width 494 height 85
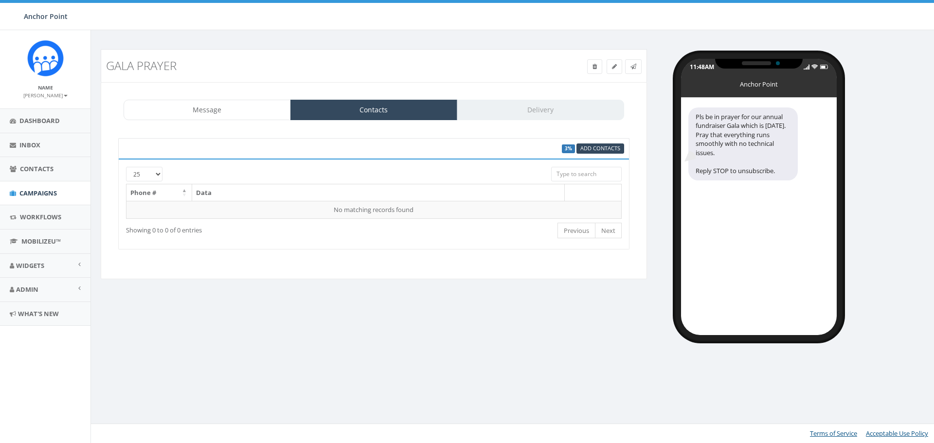
scroll to position [227, 0]
click at [547, 109] on div "Message Contacts Delivery" at bounding box center [374, 110] width 501 height 20
click at [537, 111] on div "Message Contacts Delivery" at bounding box center [374, 110] width 501 height 20
click at [36, 191] on span "Campaigns" at bounding box center [37, 193] width 37 height 9
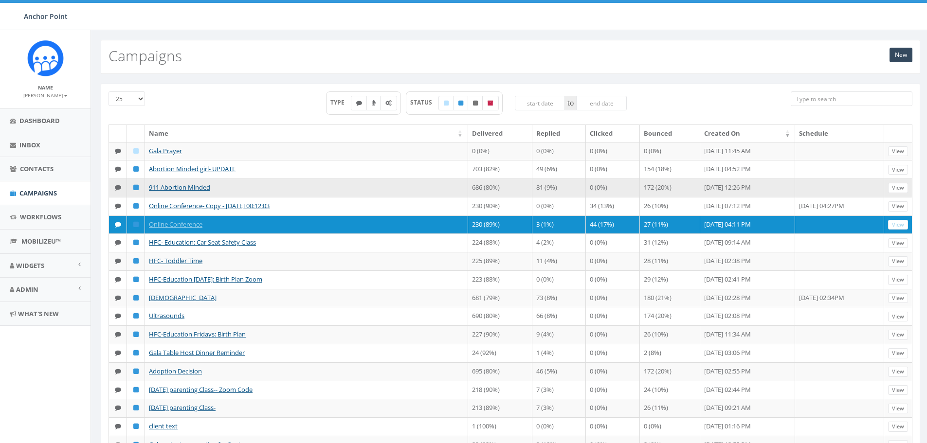
scroll to position [227, 0]
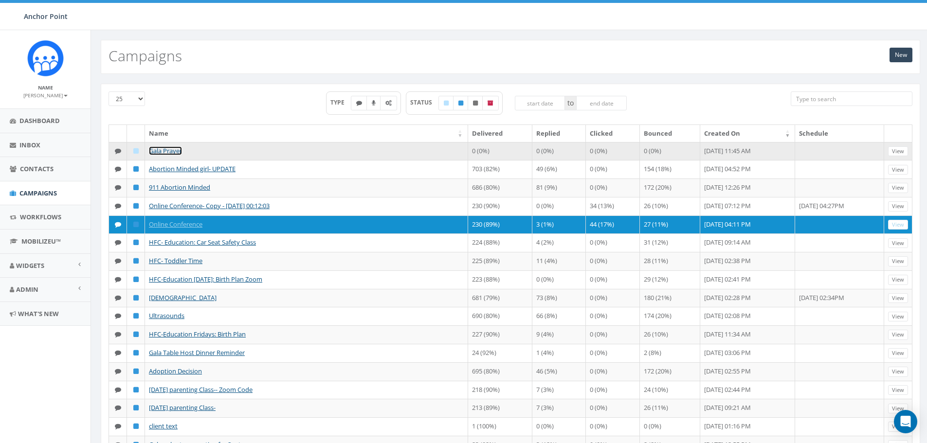
click at [165, 150] on link "Gala Prayer" at bounding box center [165, 150] width 33 height 9
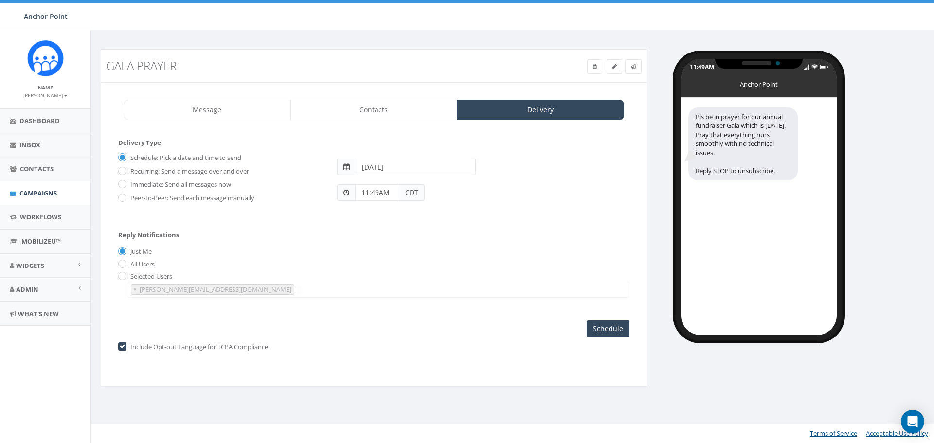
select select "694"
click at [347, 166] on span at bounding box center [346, 166] width 6 height 7
click at [347, 193] on span at bounding box center [346, 192] width 6 height 7
click at [412, 193] on span "CDT" at bounding box center [411, 192] width 25 height 17
click at [383, 166] on input "[DATE]" at bounding box center [416, 167] width 120 height 17
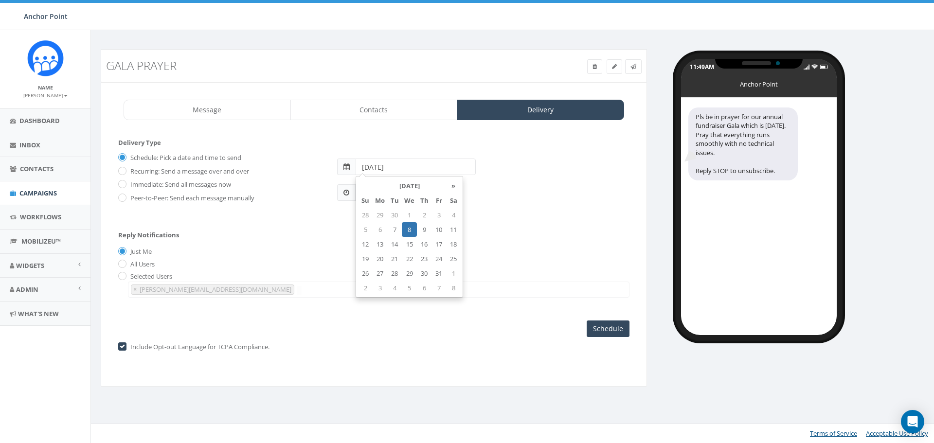
click at [409, 230] on td "8" at bounding box center [409, 229] width 15 height 15
click at [491, 238] on div "Reply Notifications Just Me All Users Selected Users [PERSON_NAME][EMAIL_ADDRES…" at bounding box center [373, 262] width 511 height 81
click at [346, 193] on span at bounding box center [346, 192] width 6 height 7
click at [345, 191] on span at bounding box center [346, 192] width 6 height 7
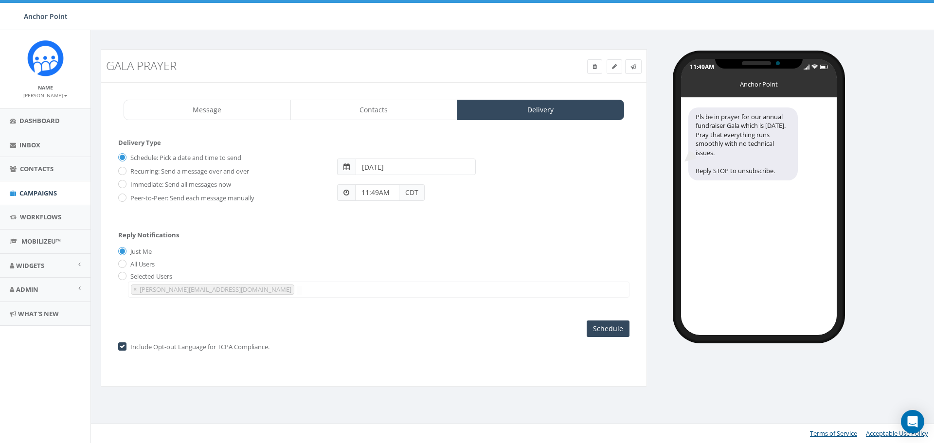
click at [345, 191] on span at bounding box center [346, 192] width 6 height 7
click at [465, 231] on div "Reply Notifications Just Me All Users Selected Users [PERSON_NAME][EMAIL_ADDRES…" at bounding box center [373, 262] width 511 height 81
click at [612, 327] on input "Schedule" at bounding box center [608, 329] width 43 height 17
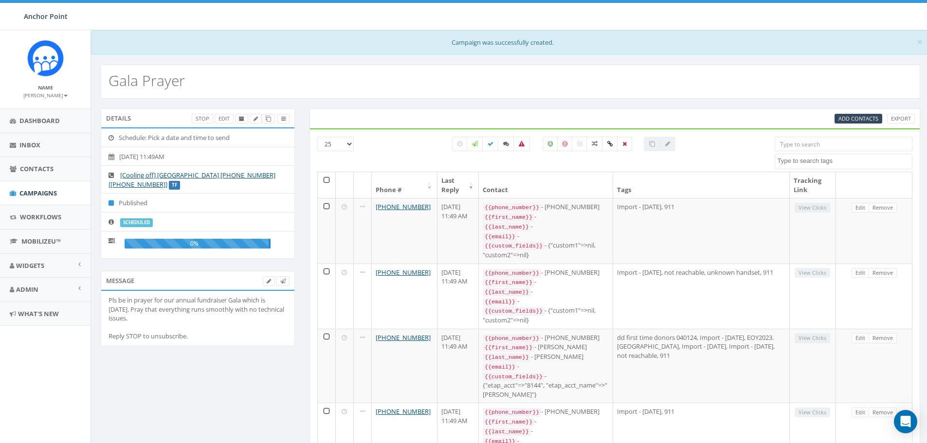
select select
